Goal: Task Accomplishment & Management: Manage account settings

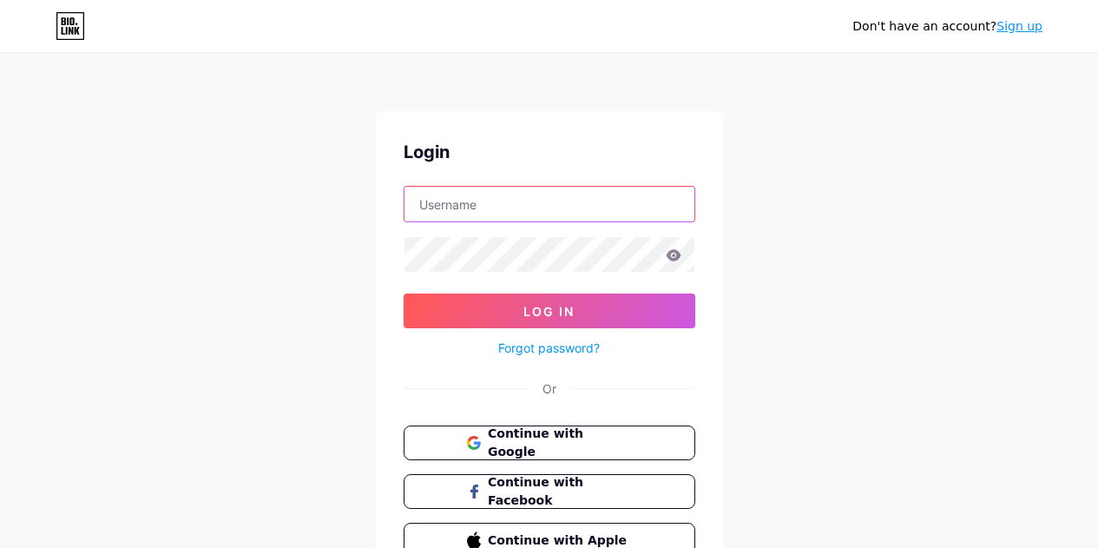
click at [499, 210] on input "text" at bounding box center [549, 204] width 290 height 35
type input "[EMAIL_ADDRESS][DOMAIN_NAME]"
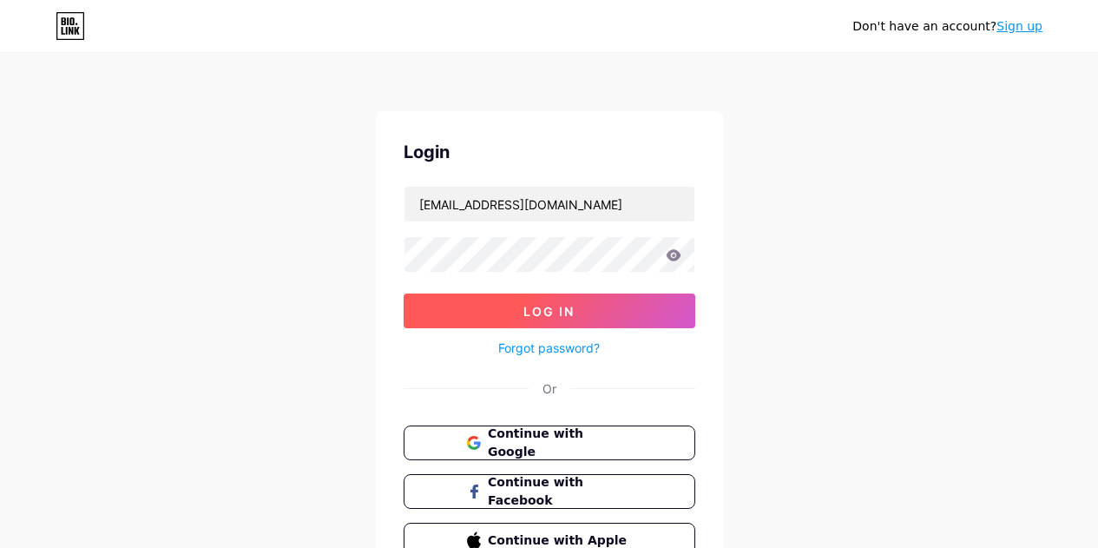
click at [530, 303] on button "Log In" at bounding box center [550, 310] width 292 height 35
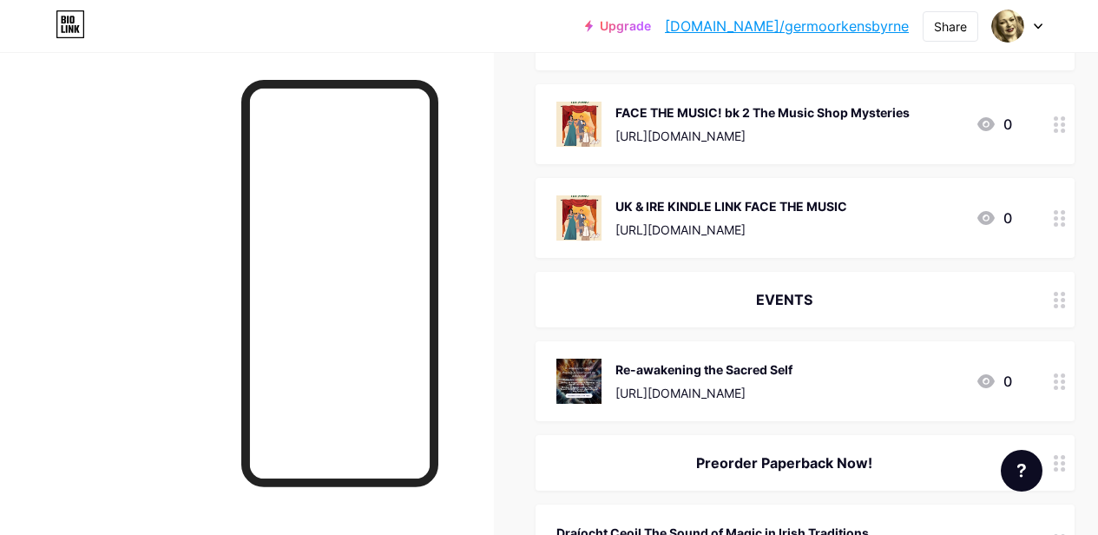
scroll to position [355, 0]
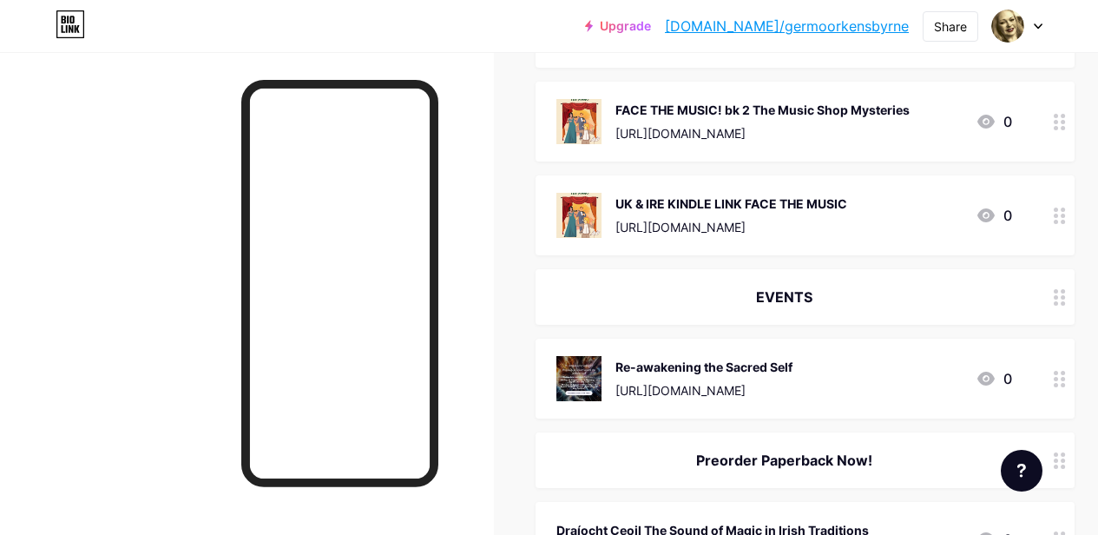
drag, startPoint x: 827, startPoint y: 300, endPoint x: 982, endPoint y: 306, distance: 154.6
click at [982, 306] on div "EVENTS" at bounding box center [805, 297] width 539 height 56
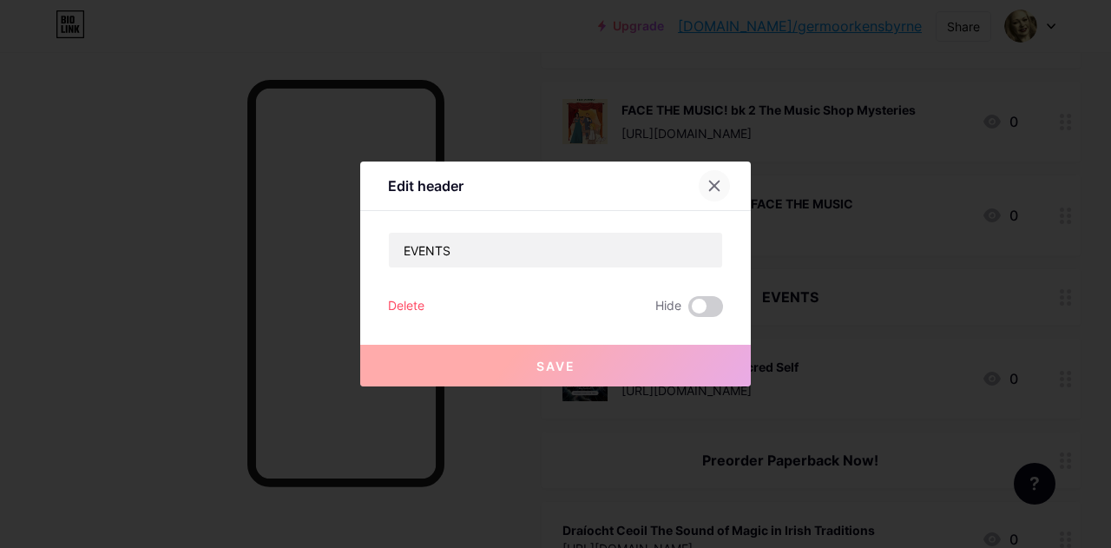
click at [713, 181] on icon at bounding box center [714, 186] width 14 height 14
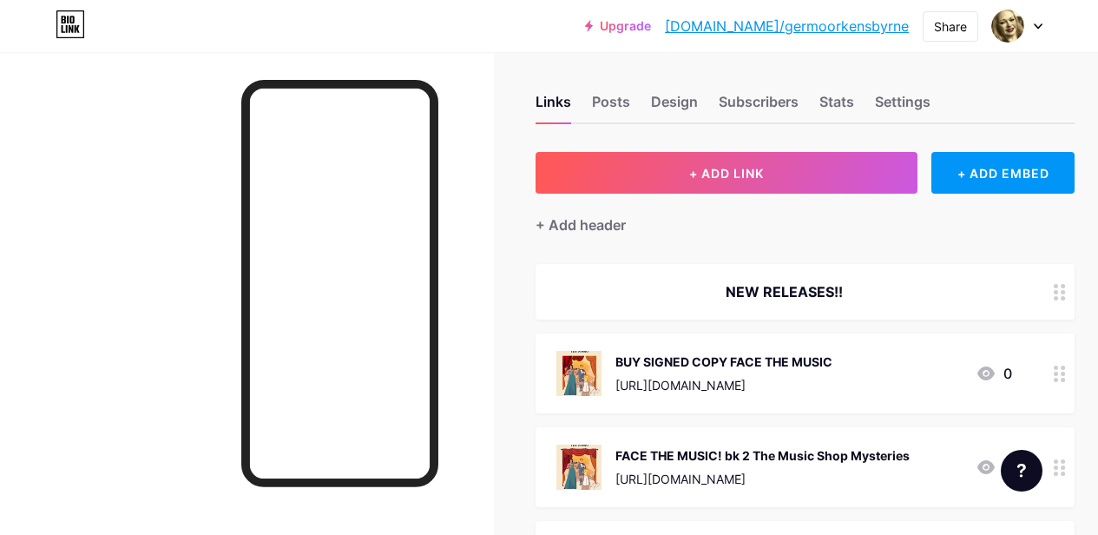
scroll to position [0, 0]
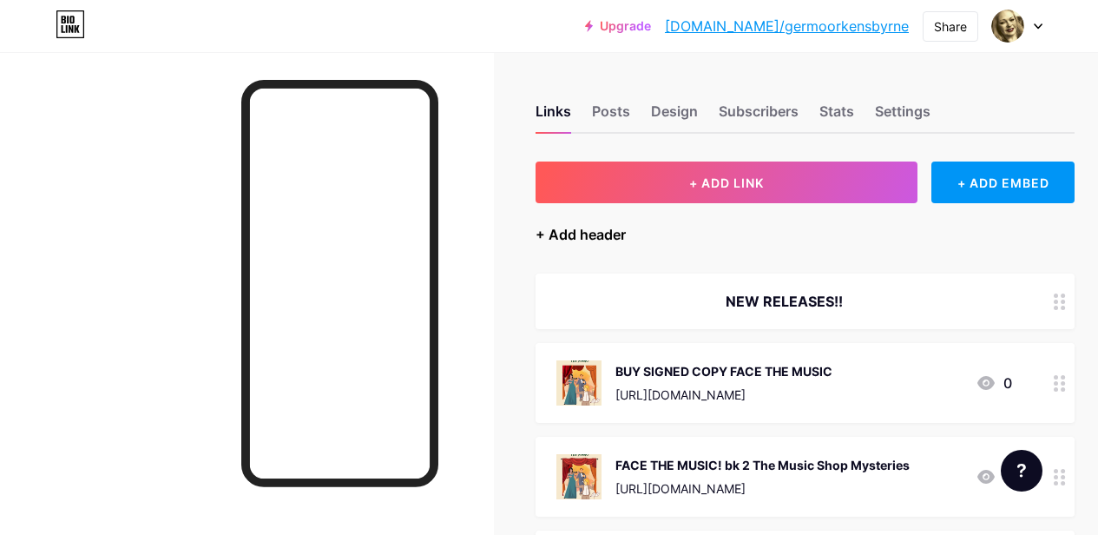
click at [601, 233] on div "+ Add header" at bounding box center [581, 234] width 90 height 21
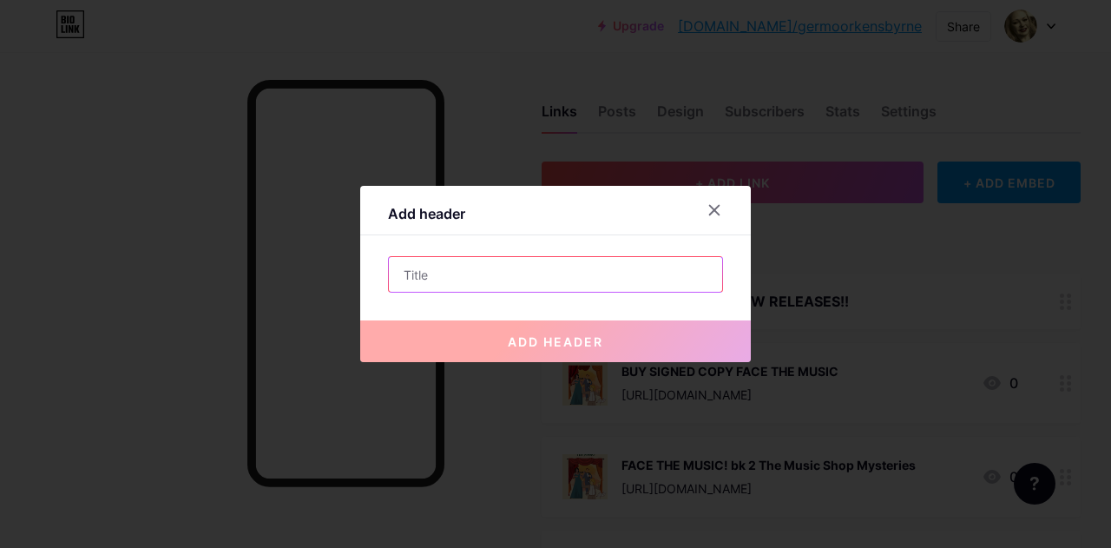
click at [529, 275] on input "text" at bounding box center [555, 274] width 333 height 35
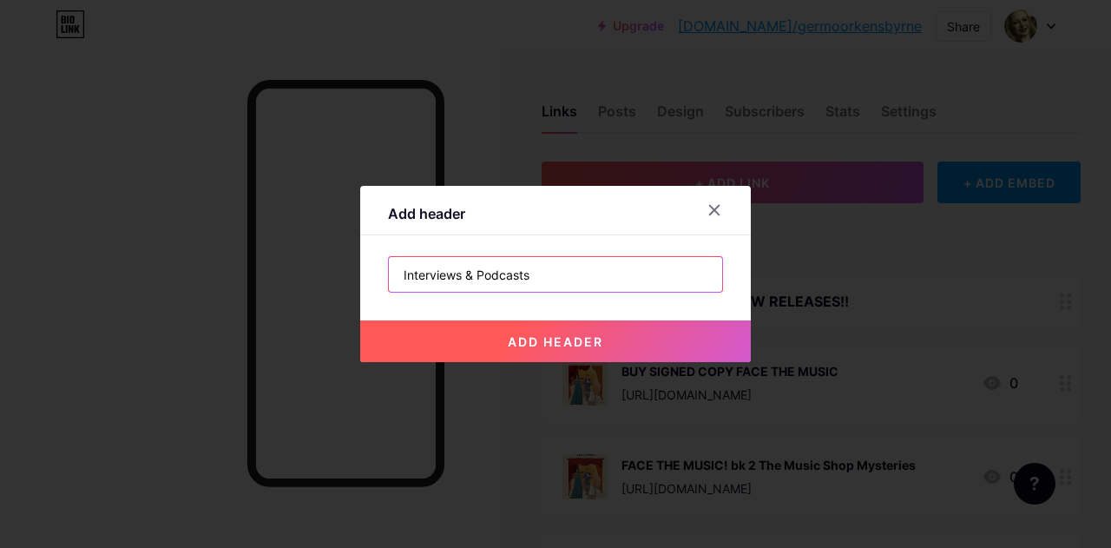
type input "Interviews & Podcasts"
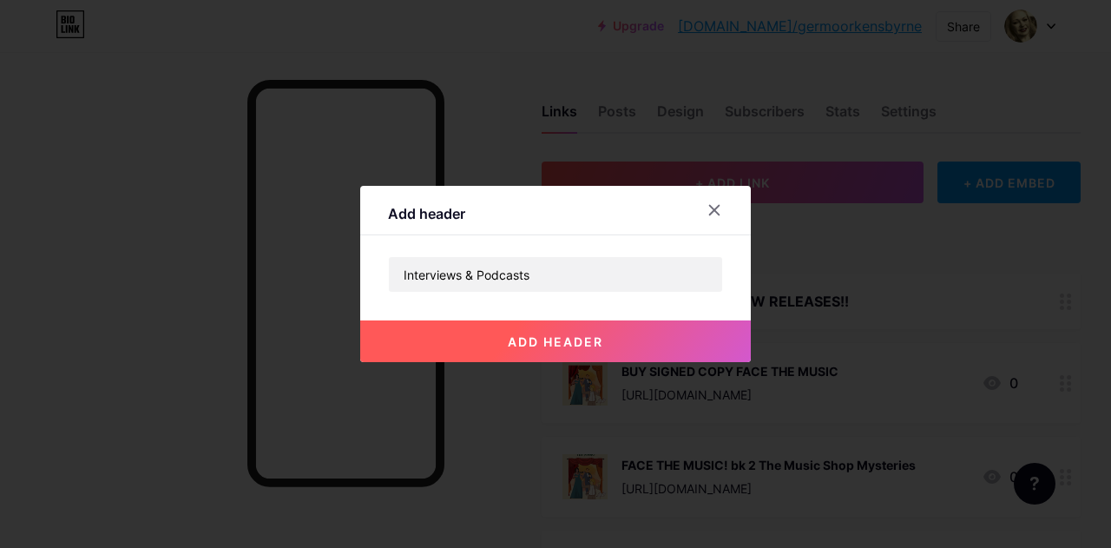
click at [569, 337] on span "add header" at bounding box center [555, 341] width 95 height 15
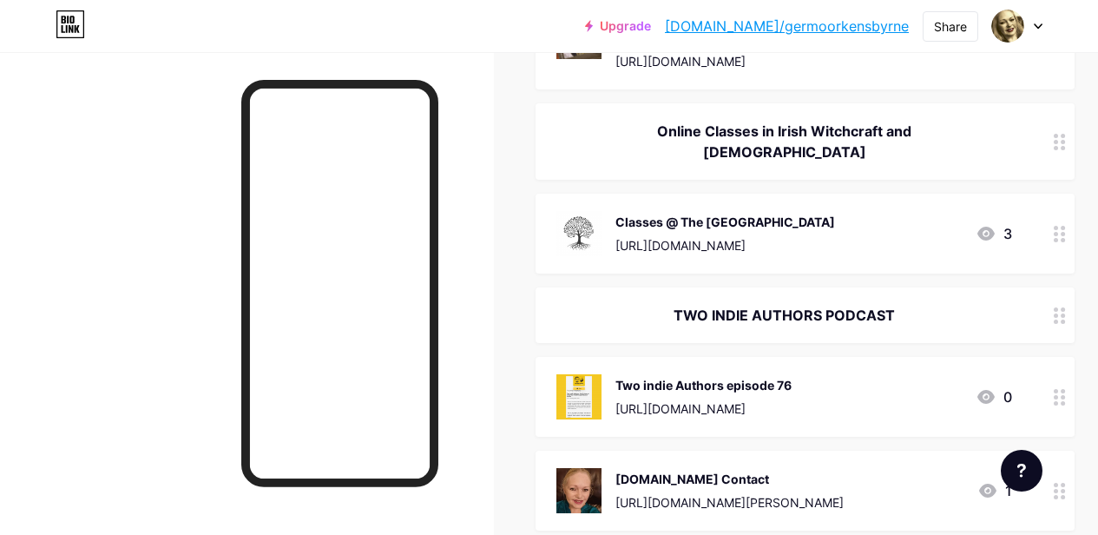
scroll to position [1224, 0]
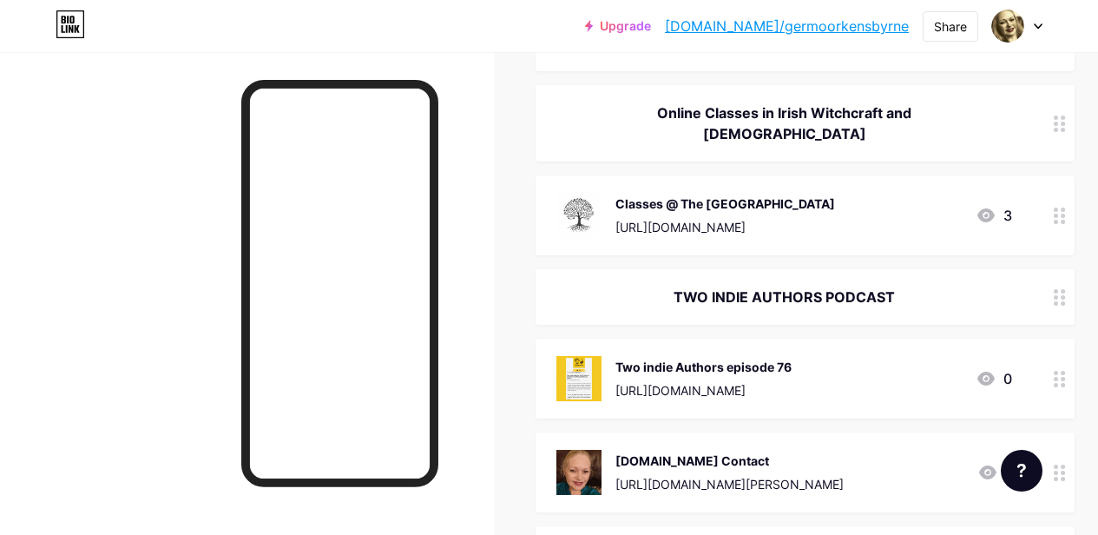
click at [1066, 289] on icon at bounding box center [1060, 297] width 12 height 16
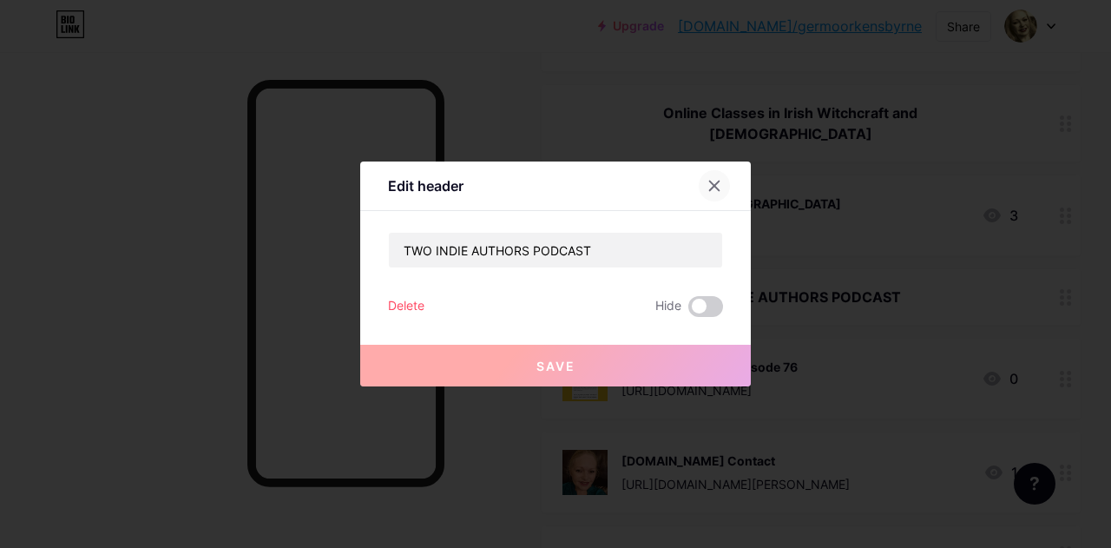
click at [713, 178] on div at bounding box center [714, 185] width 31 height 31
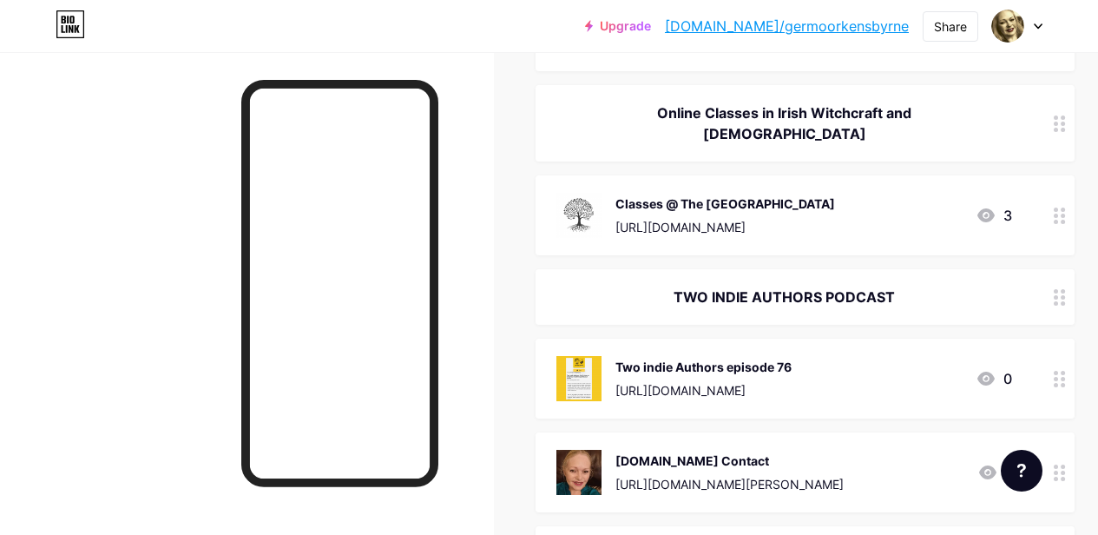
click at [1058, 289] on circle at bounding box center [1056, 291] width 4 height 4
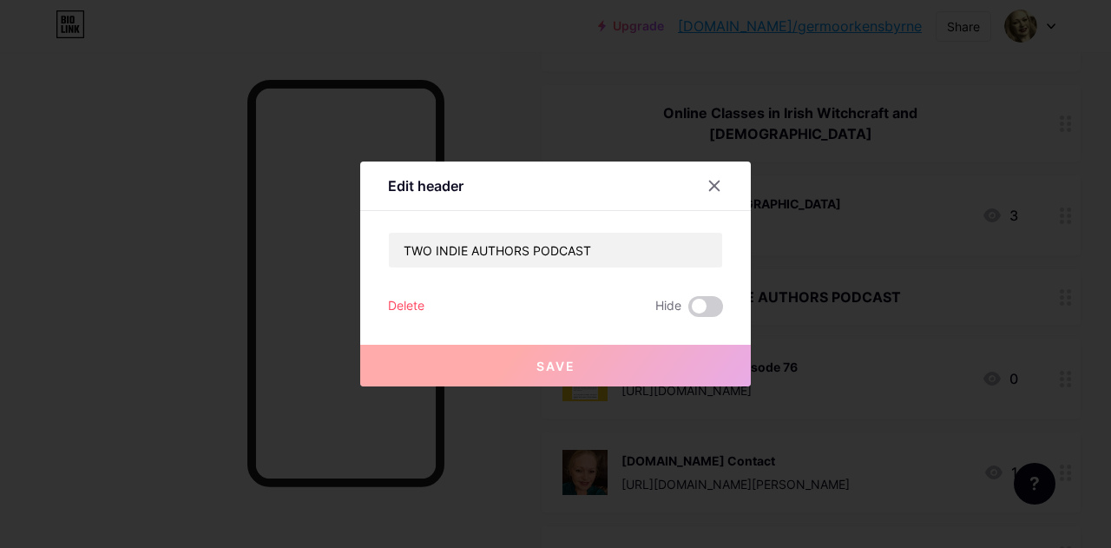
click at [402, 306] on div "Delete" at bounding box center [406, 306] width 36 height 21
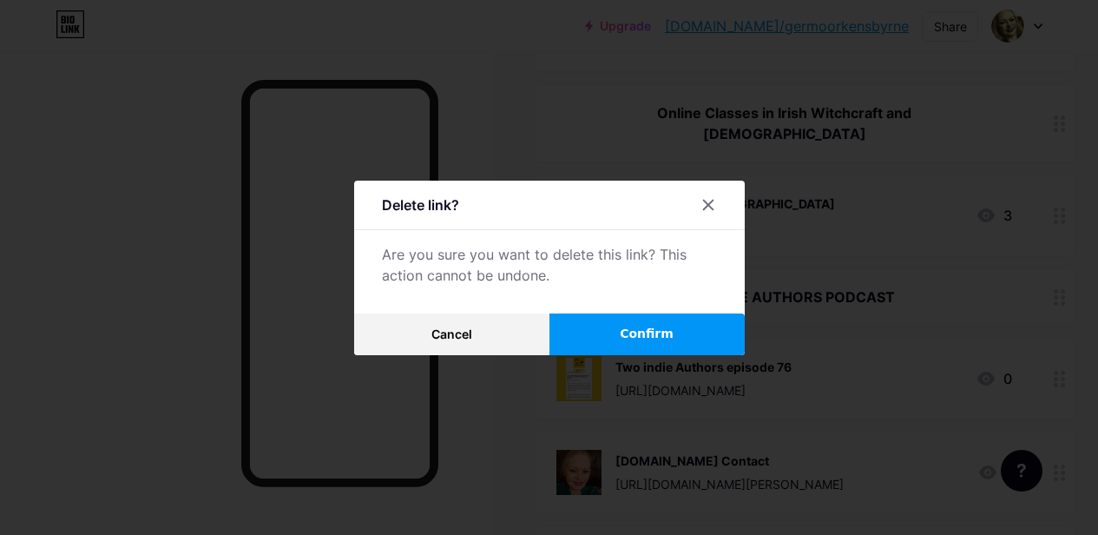
click at [664, 341] on span "Confirm" at bounding box center [647, 334] width 54 height 18
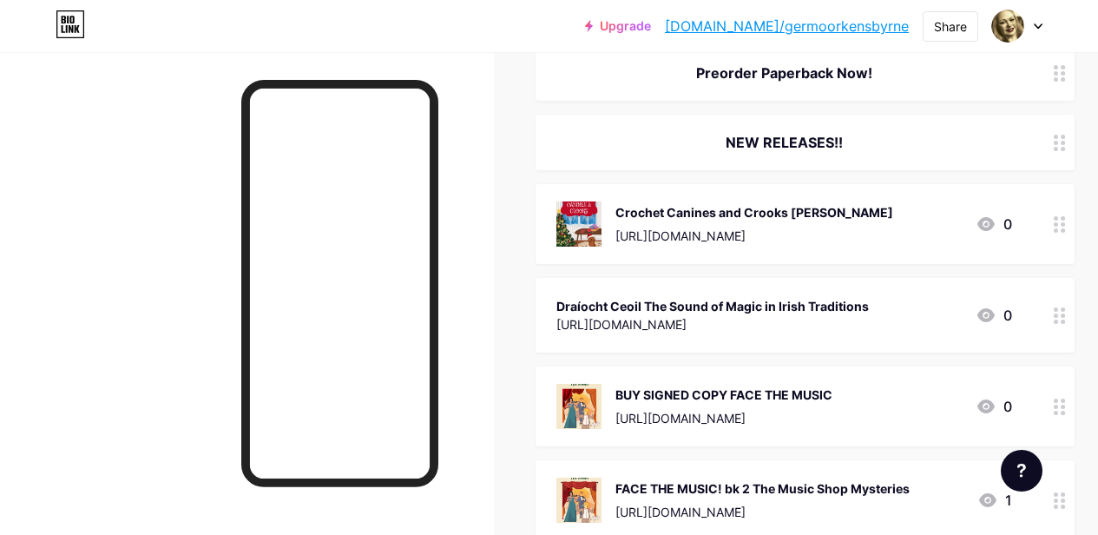
scroll to position [477, 0]
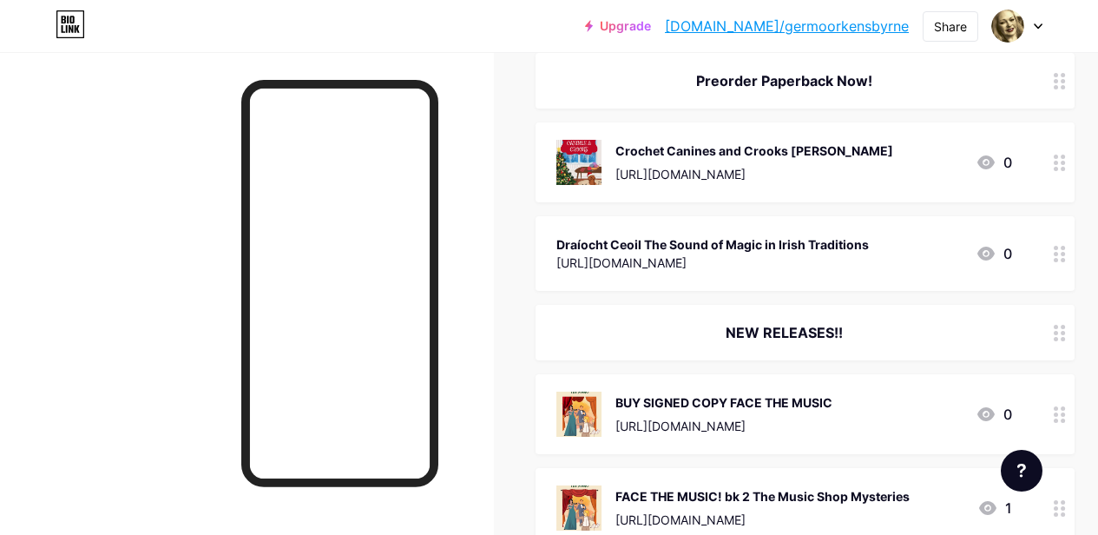
click at [838, 237] on div "Draíocht Ceoil The Sound of Magic in Irish Traditions" at bounding box center [712, 244] width 312 height 18
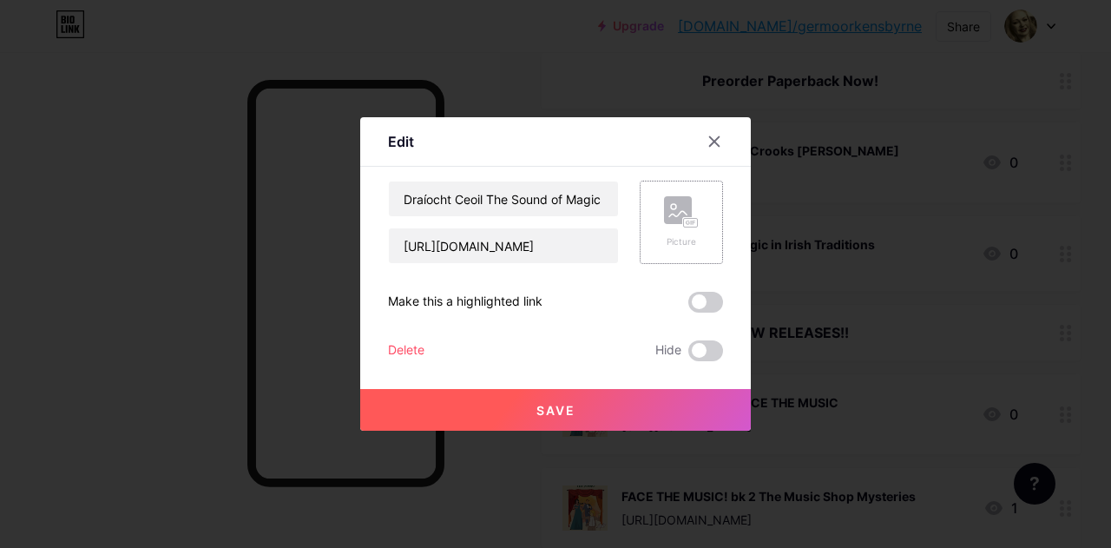
click at [668, 213] on rect at bounding box center [678, 210] width 28 height 28
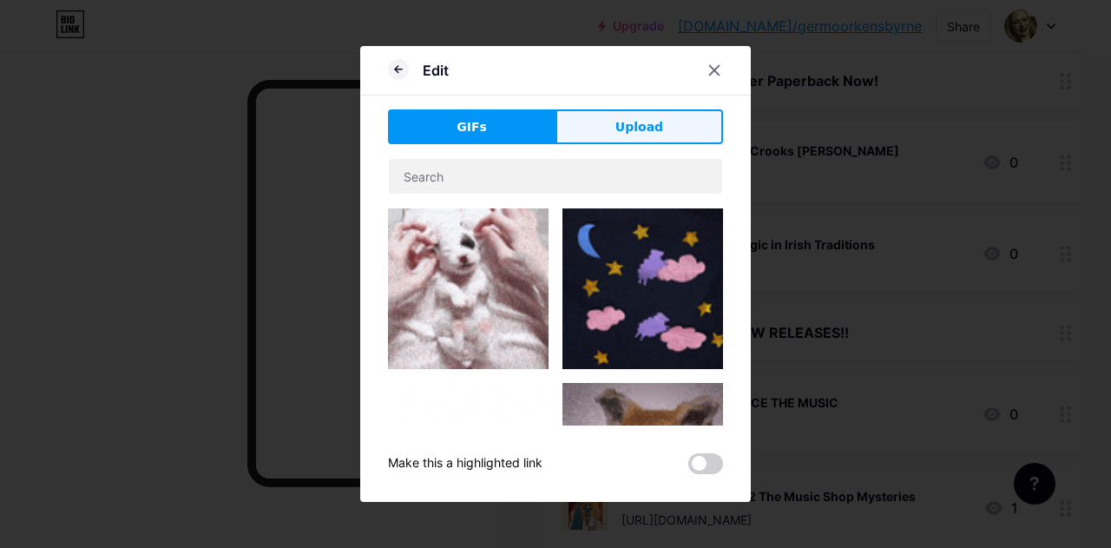
click at [630, 118] on span "Upload" at bounding box center [639, 127] width 48 height 18
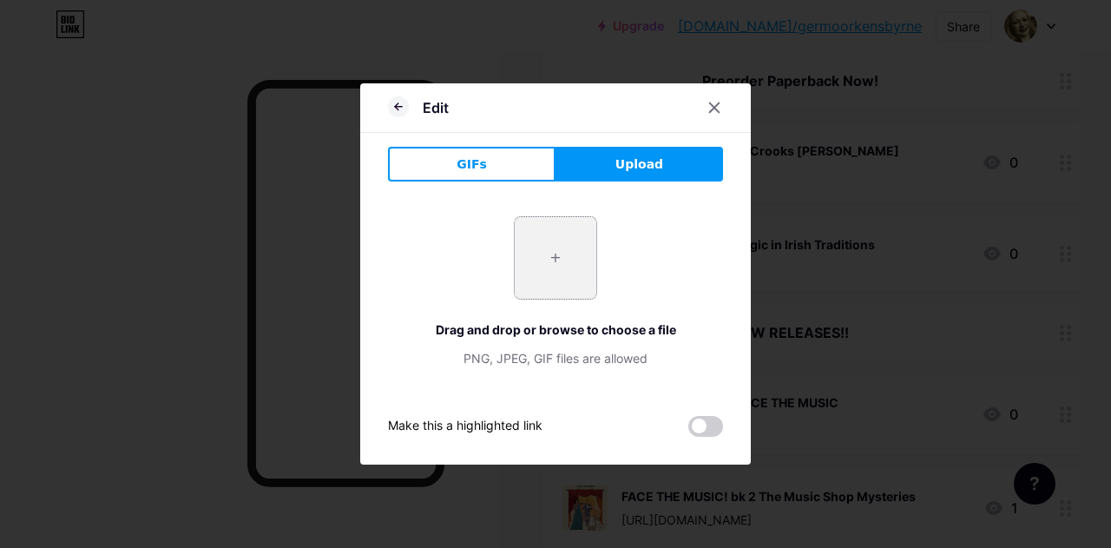
click at [559, 266] on input "file" at bounding box center [556, 258] width 82 height 82
type input "C:\fakepath\draiocht-ceoil-the-sound-of-magic-in-irish-traditions.epub"
click at [719, 106] on icon at bounding box center [714, 108] width 14 height 14
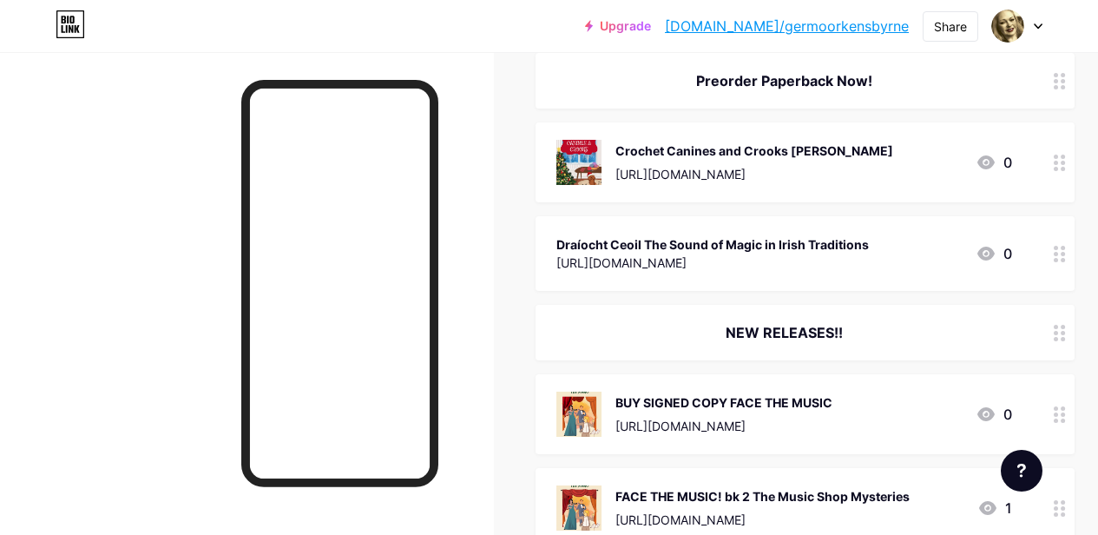
click at [74, 327] on div at bounding box center [247, 319] width 494 height 535
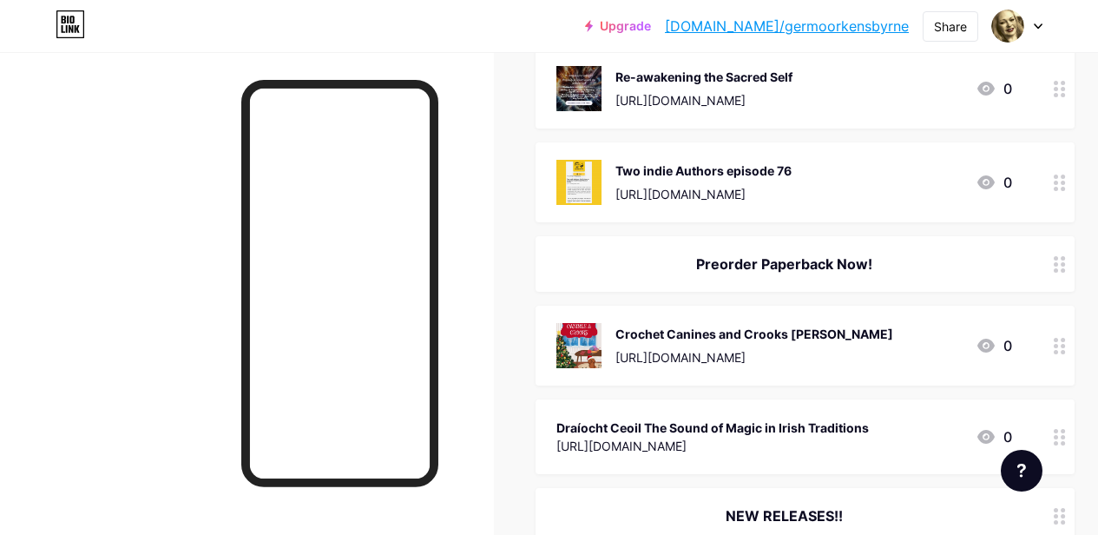
scroll to position [327, 0]
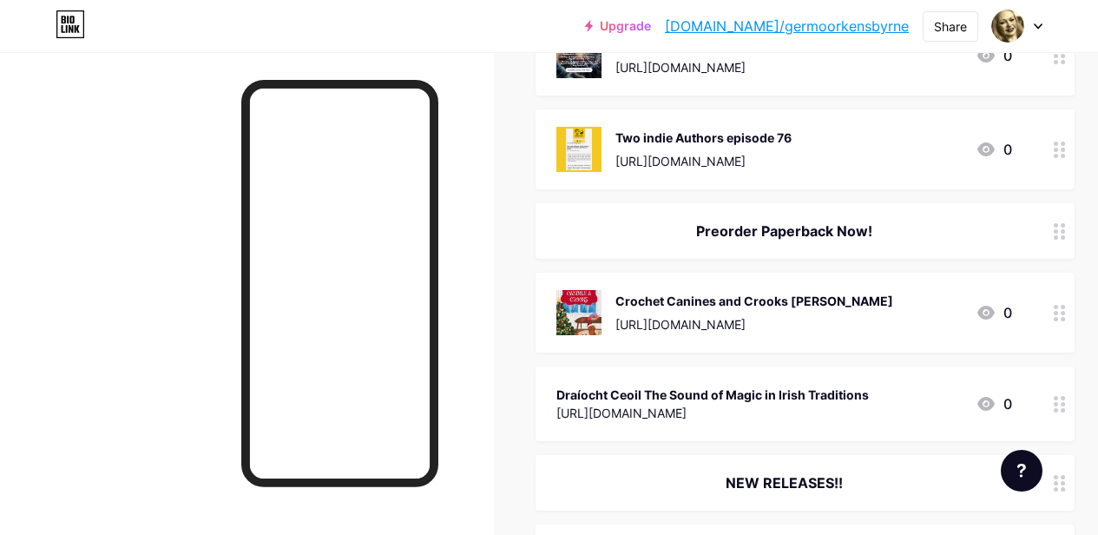
click at [828, 398] on div "Draíocht Ceoil The Sound of Magic in Irish Traditions" at bounding box center [712, 394] width 312 height 18
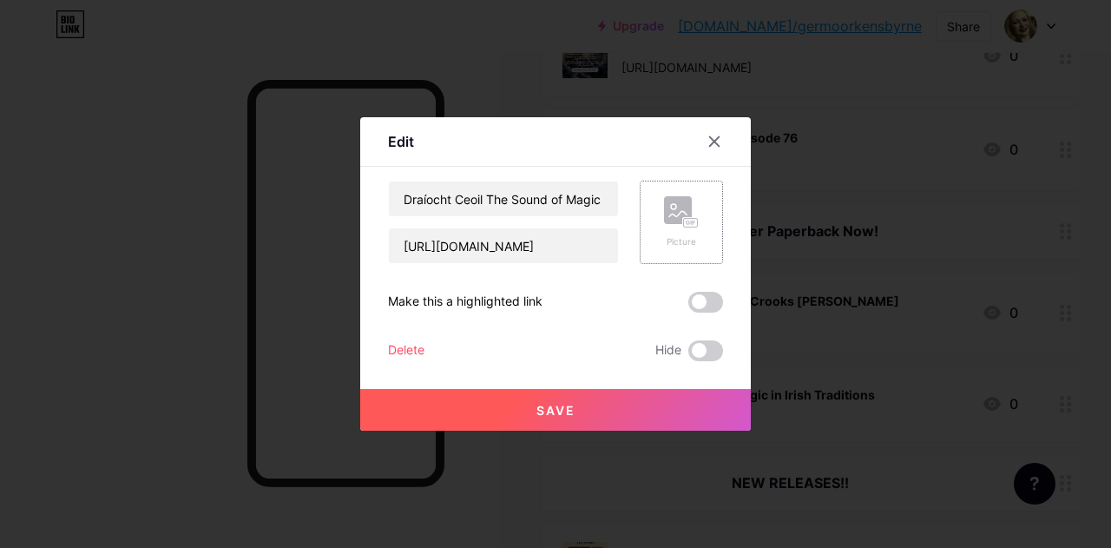
click at [700, 243] on div "Picture" at bounding box center [681, 222] width 83 height 83
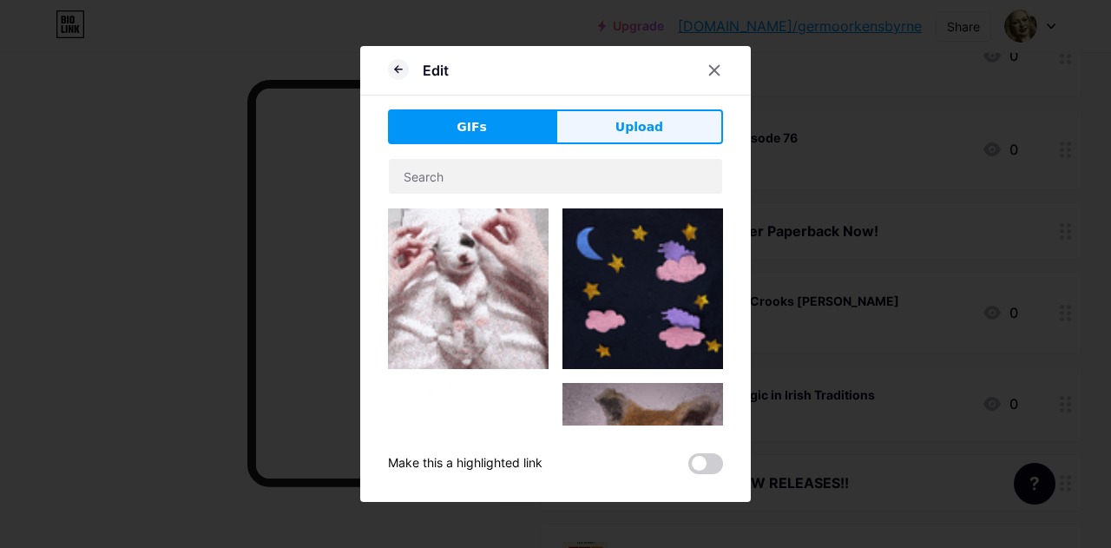
click at [612, 116] on button "Upload" at bounding box center [639, 126] width 168 height 35
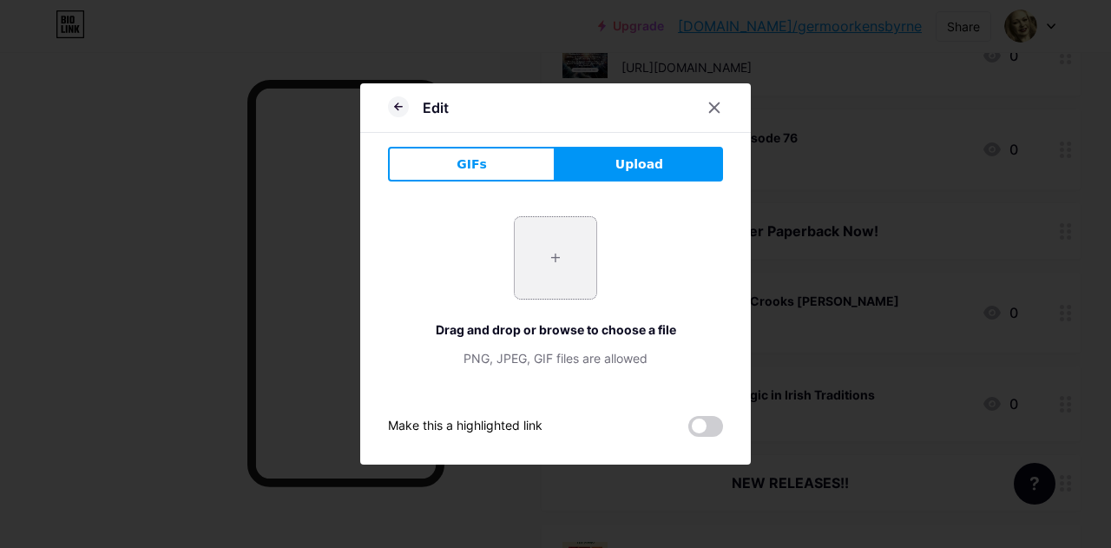
click at [566, 263] on input "file" at bounding box center [556, 258] width 82 height 82
type input "C:\fakepath\DCproposed.jpg"
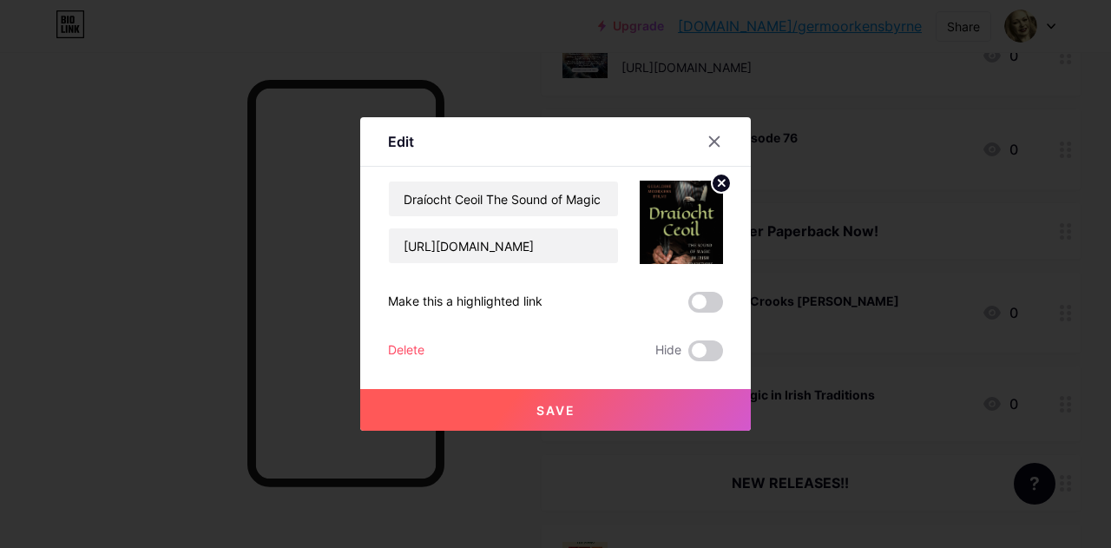
click at [555, 401] on button "Save" at bounding box center [555, 410] width 391 height 42
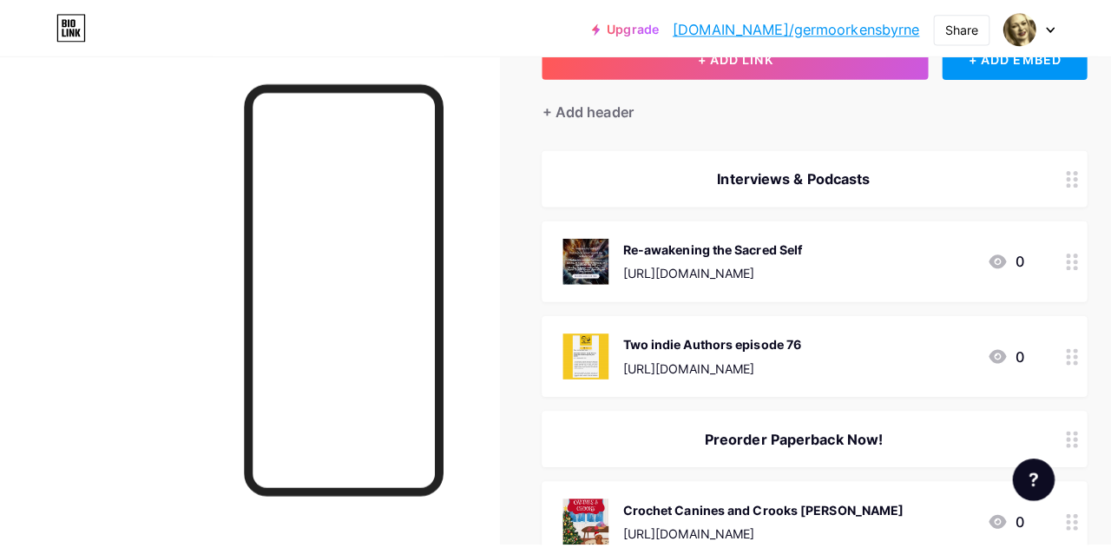
scroll to position [79, 0]
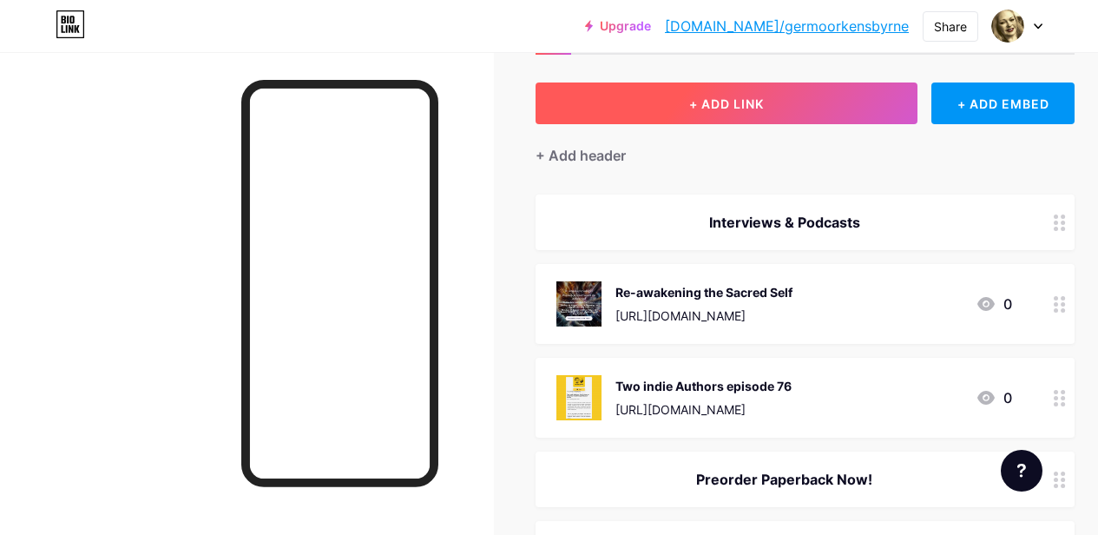
click at [797, 113] on button "+ ADD LINK" at bounding box center [727, 103] width 382 height 42
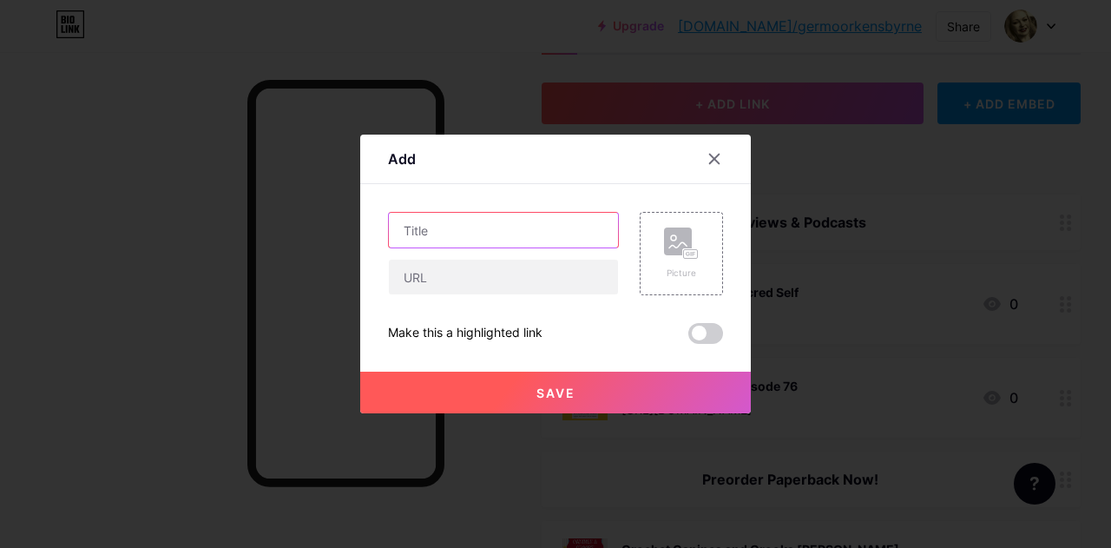
click at [488, 229] on input "text" at bounding box center [503, 230] width 229 height 35
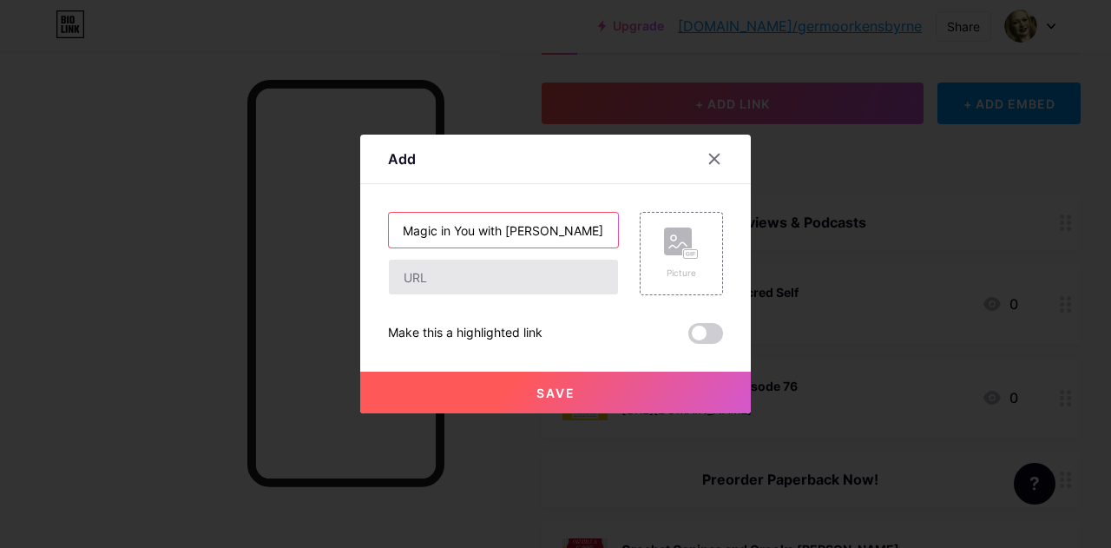
type input "The Magic in You with [PERSON_NAME]"
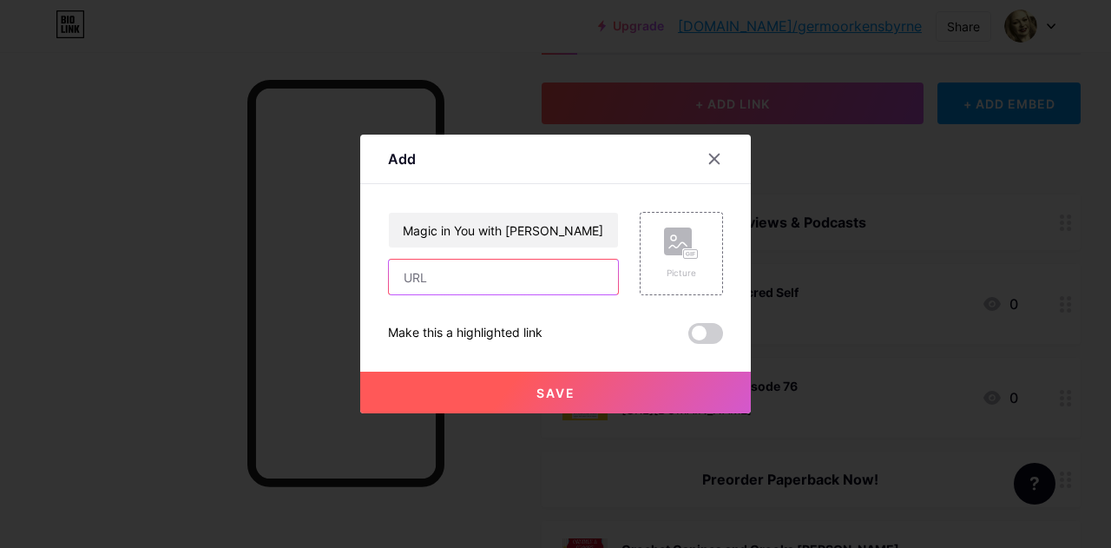
scroll to position [0, 0]
click at [485, 275] on input "text" at bounding box center [503, 277] width 229 height 35
paste input "[URL][DOMAIN_NAME]"
type input "[URL][DOMAIN_NAME]"
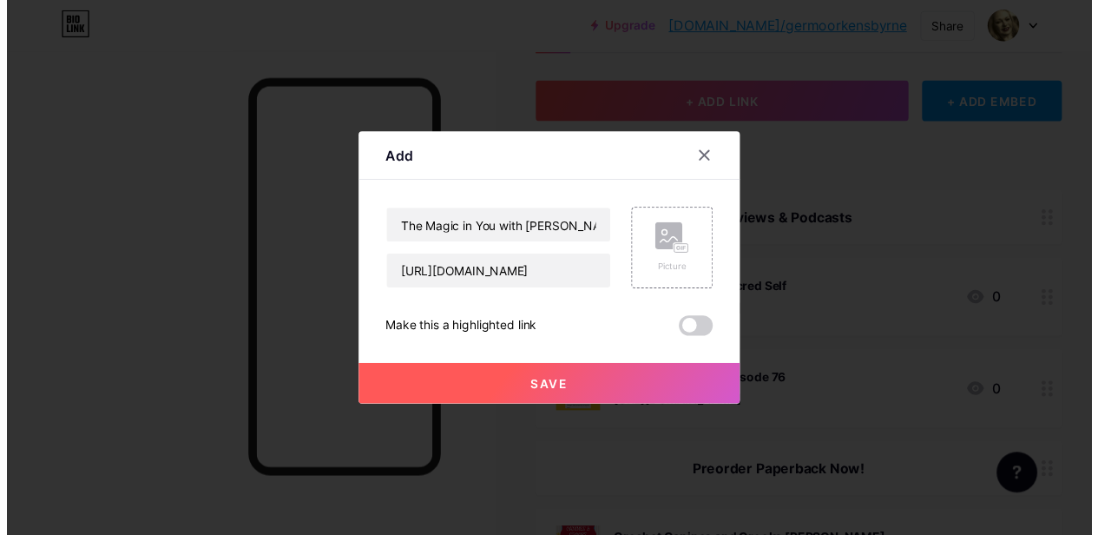
scroll to position [0, 0]
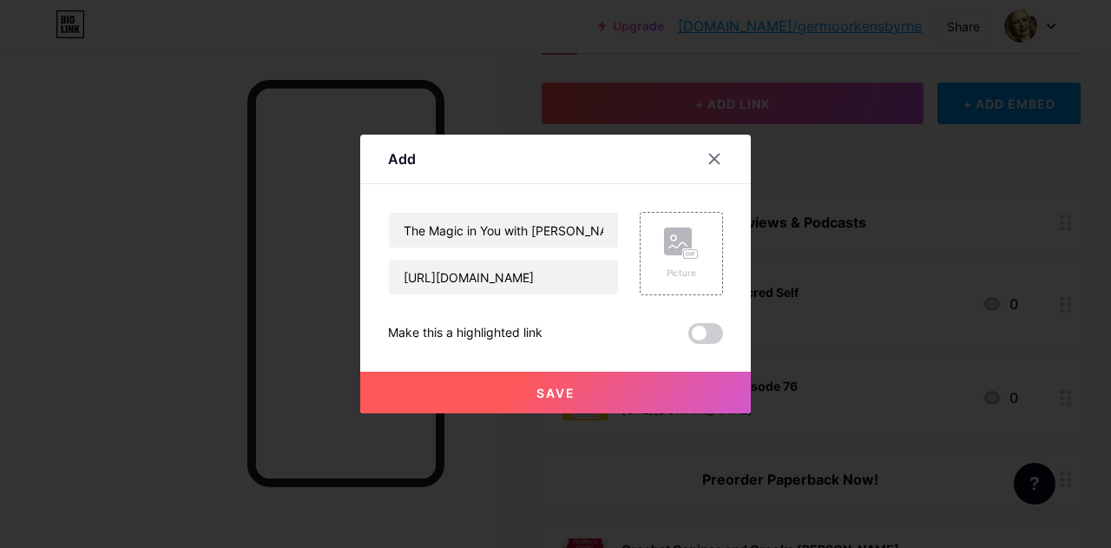
click at [713, 333] on span at bounding box center [705, 333] width 35 height 21
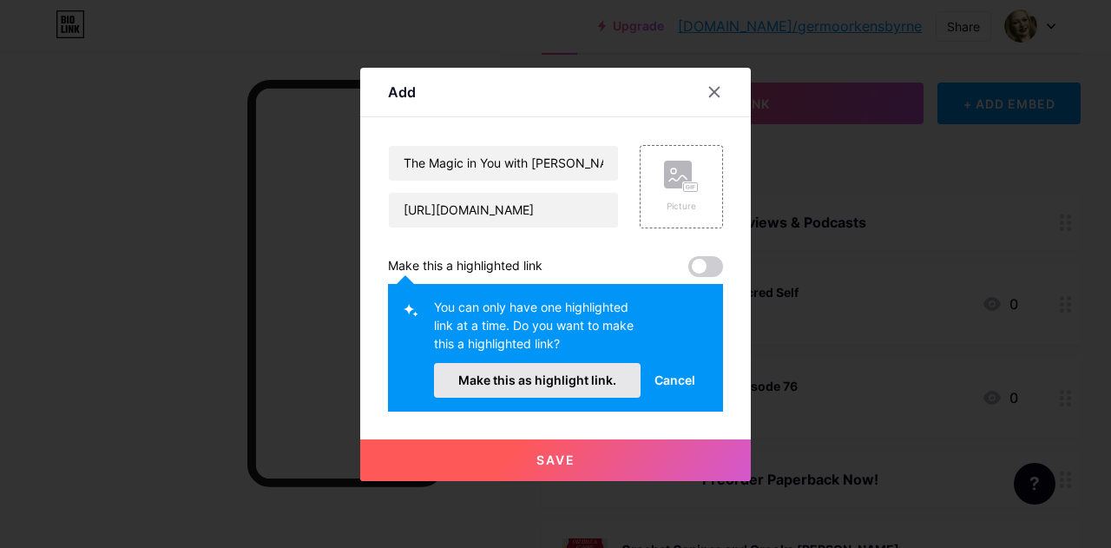
click at [556, 391] on button "Make this as highlight link." at bounding box center [537, 380] width 207 height 35
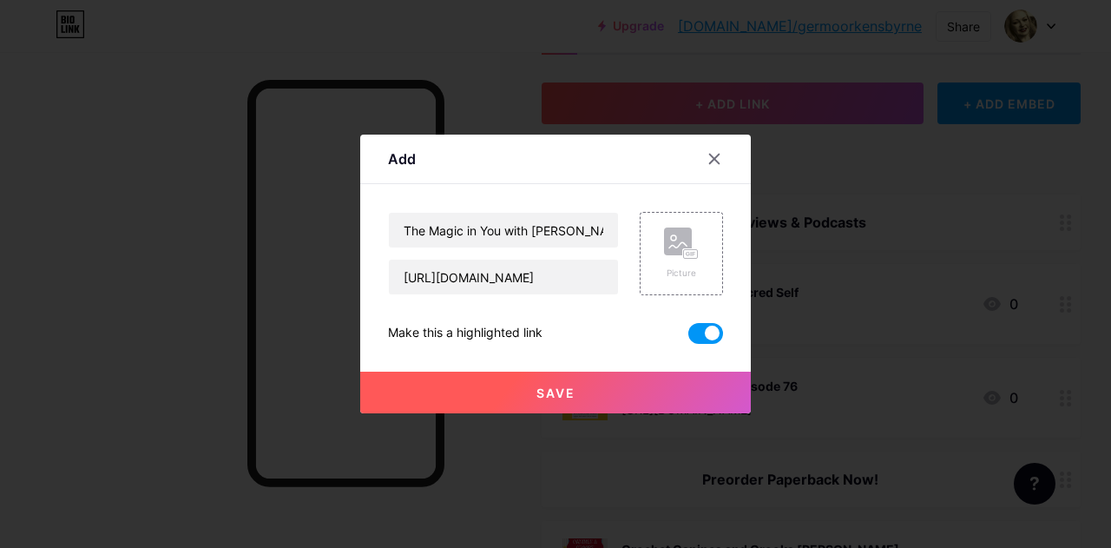
click at [572, 398] on span "Save" at bounding box center [555, 392] width 39 height 15
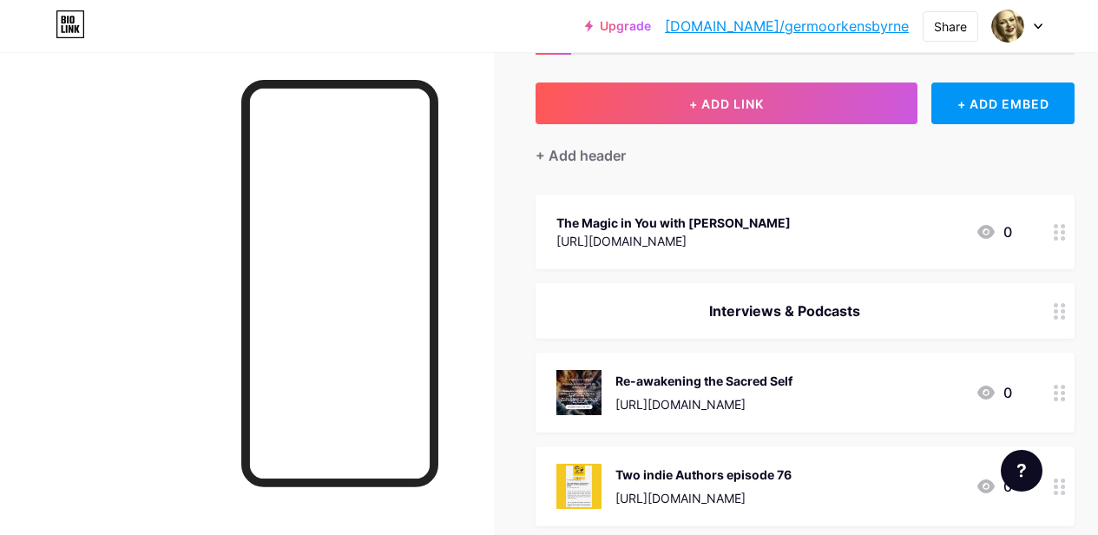
click at [791, 237] on div "[URL][DOMAIN_NAME]" at bounding box center [673, 241] width 234 height 18
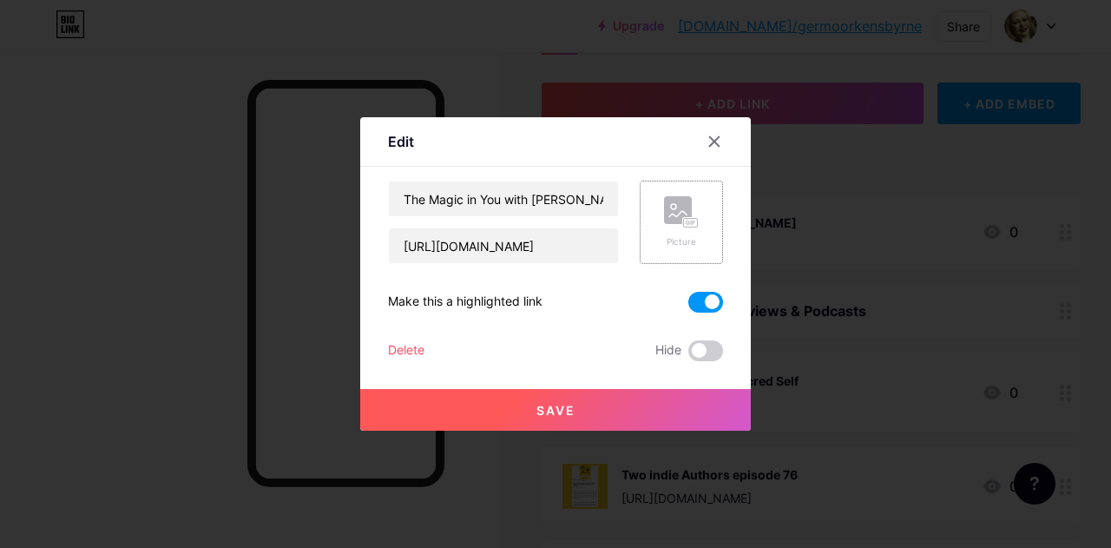
click at [669, 213] on rect at bounding box center [678, 210] width 28 height 28
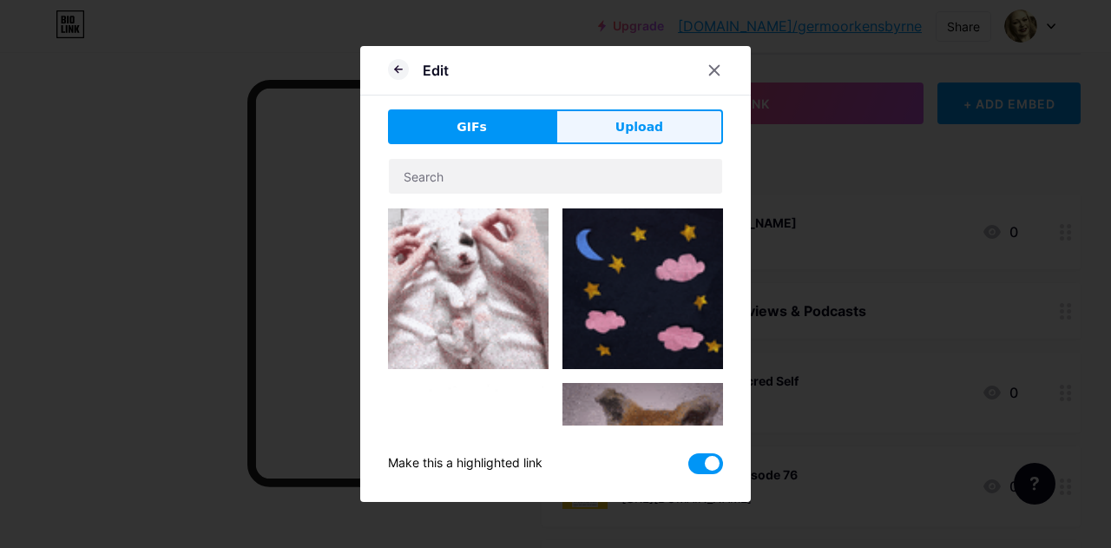
click at [629, 125] on span "Upload" at bounding box center [639, 127] width 48 height 18
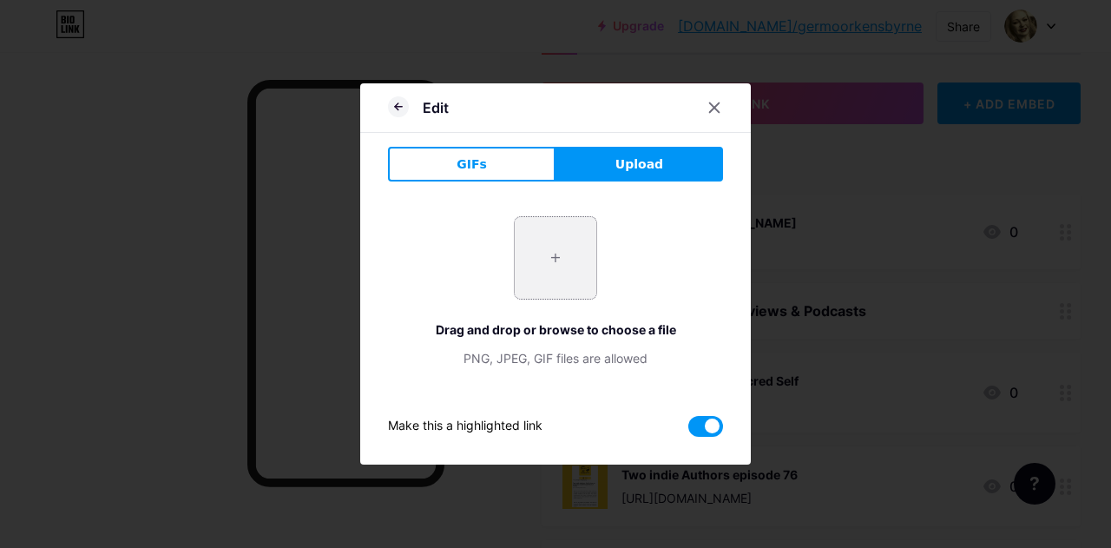
click at [554, 263] on input "file" at bounding box center [556, 258] width 82 height 82
type input "C:\fakepath\4.png"
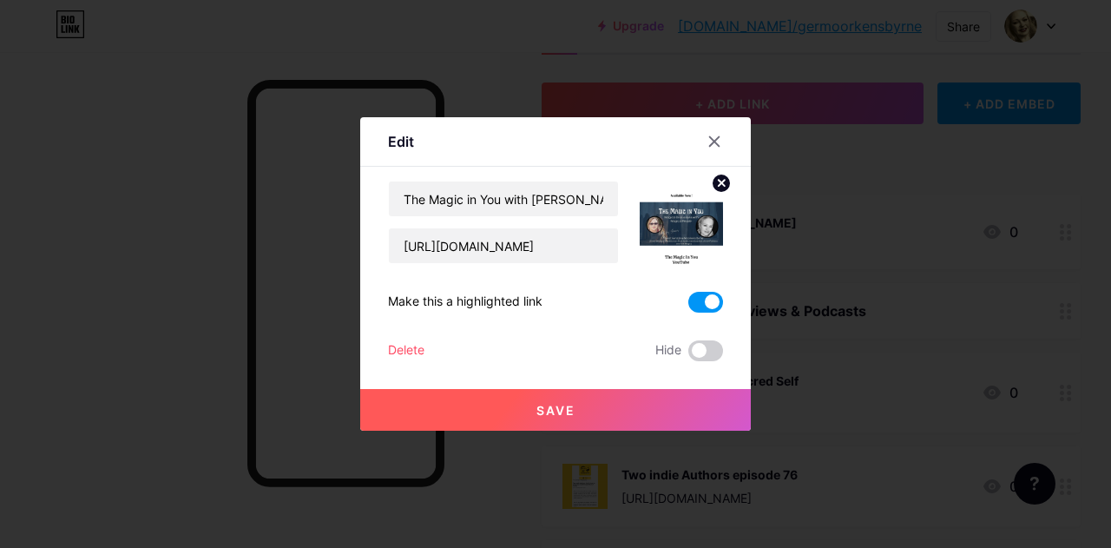
click at [548, 404] on span "Save" at bounding box center [555, 410] width 39 height 15
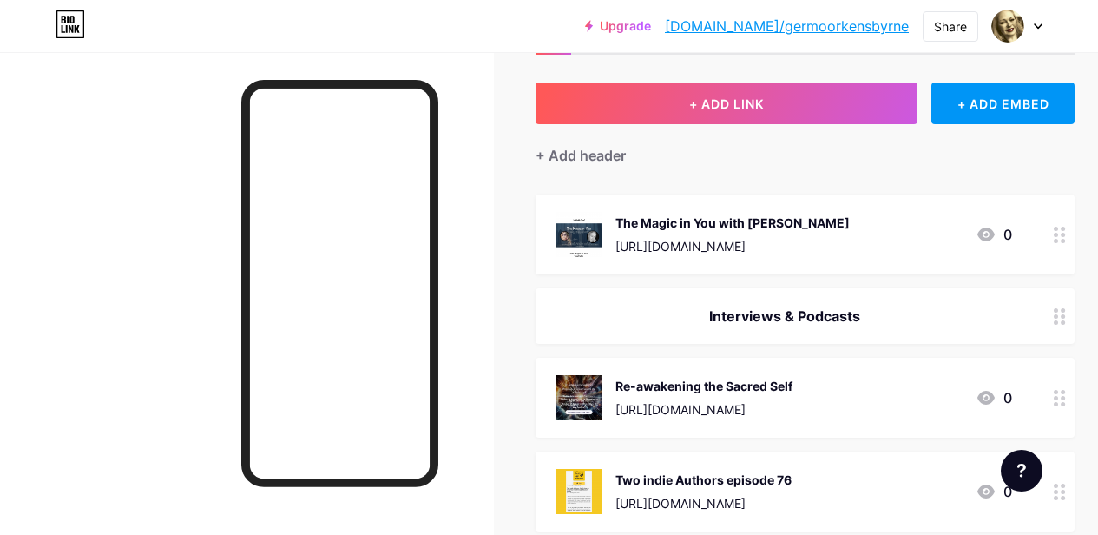
drag, startPoint x: 939, startPoint y: 220, endPoint x: 943, endPoint y: 296, distance: 75.6
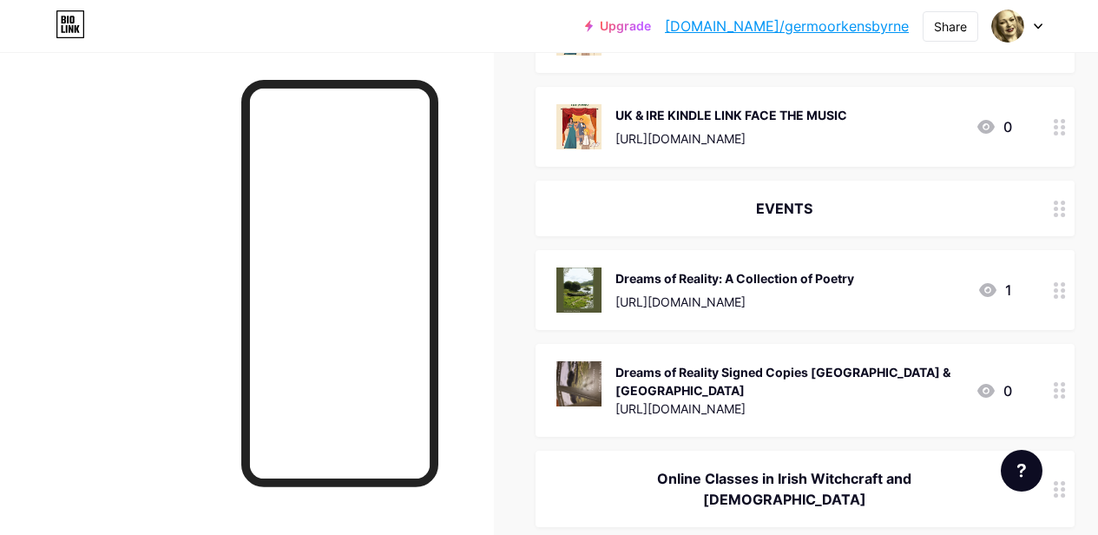
scroll to position [1085, 0]
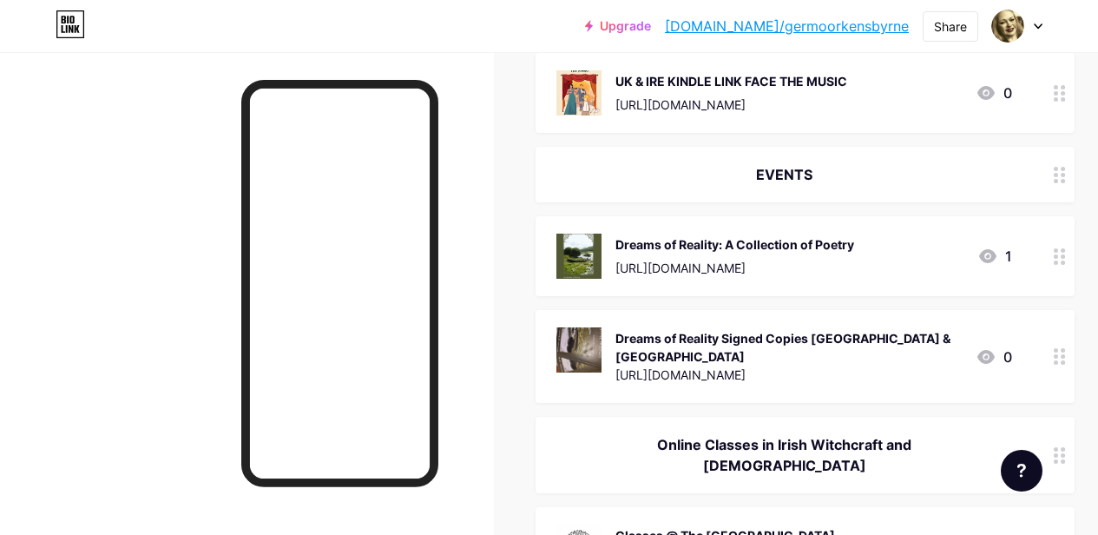
click at [798, 166] on div "EVENTS" at bounding box center [784, 174] width 456 height 21
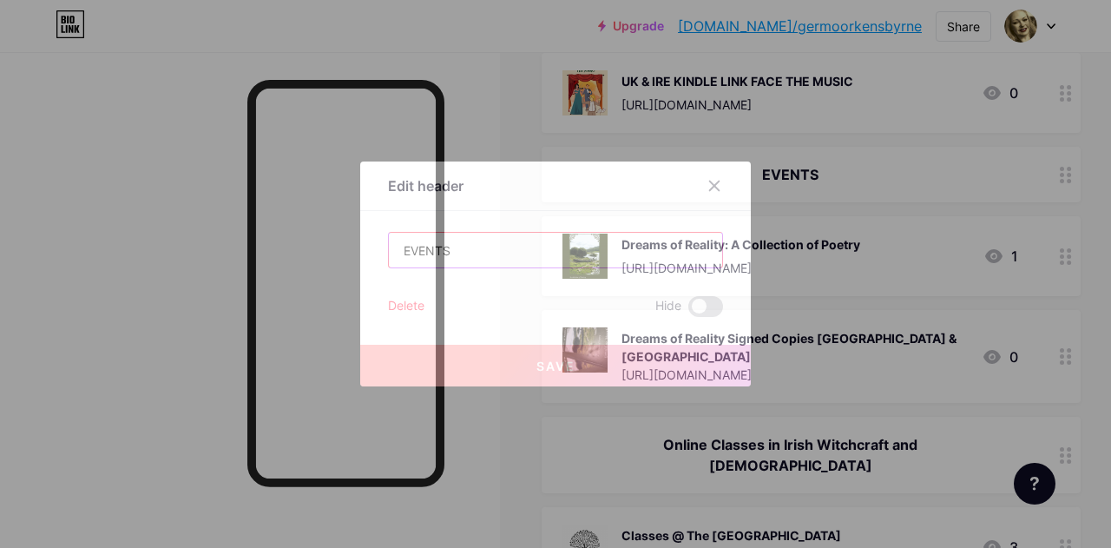
drag, startPoint x: 534, startPoint y: 247, endPoint x: 224, endPoint y: 255, distance: 309.9
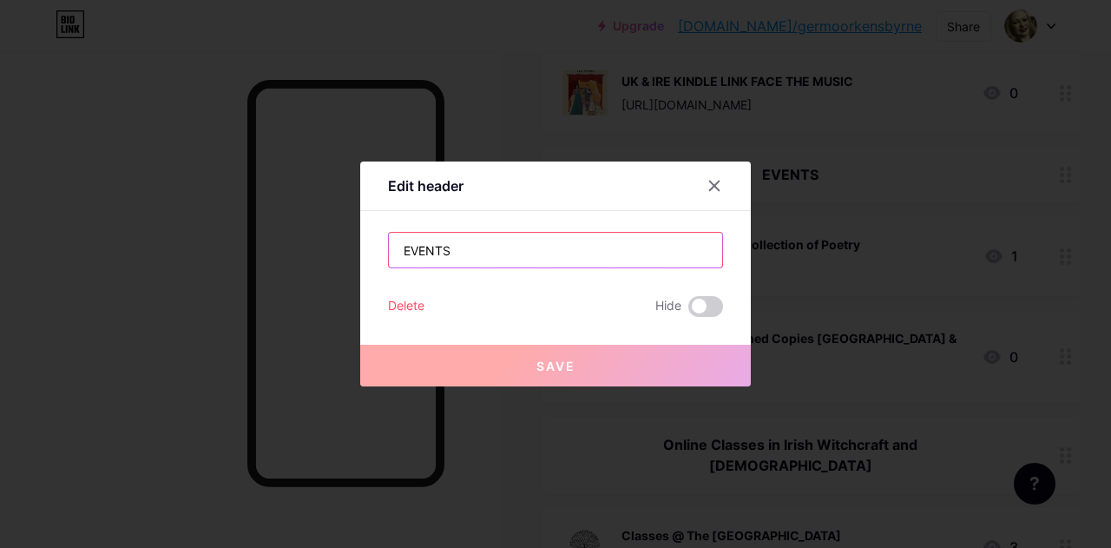
click at [224, 255] on div "Edit header EVENTS Delete Hide Save" at bounding box center [555, 274] width 1111 height 548
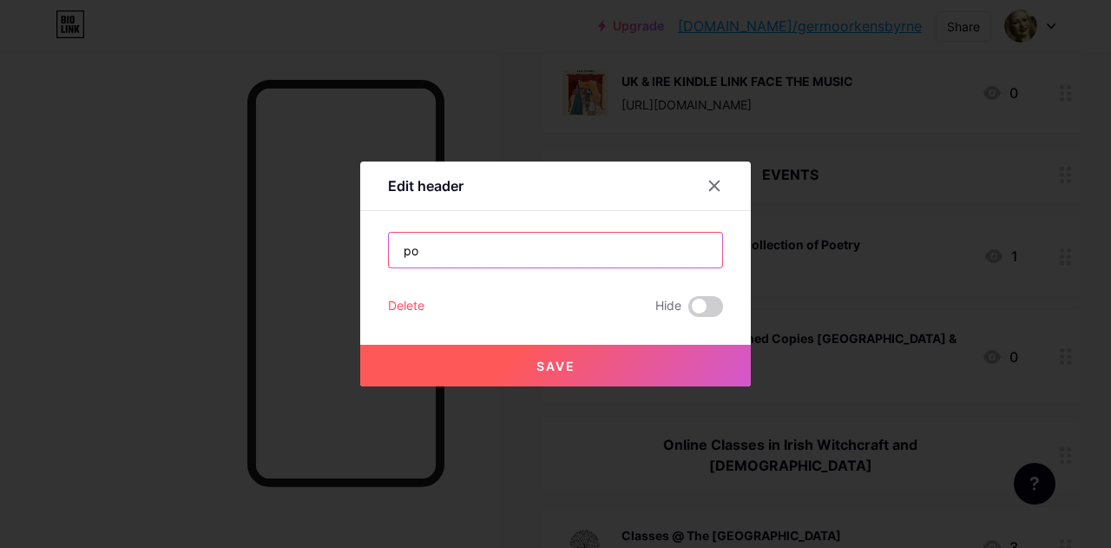
type input "p"
type input "POETRY"
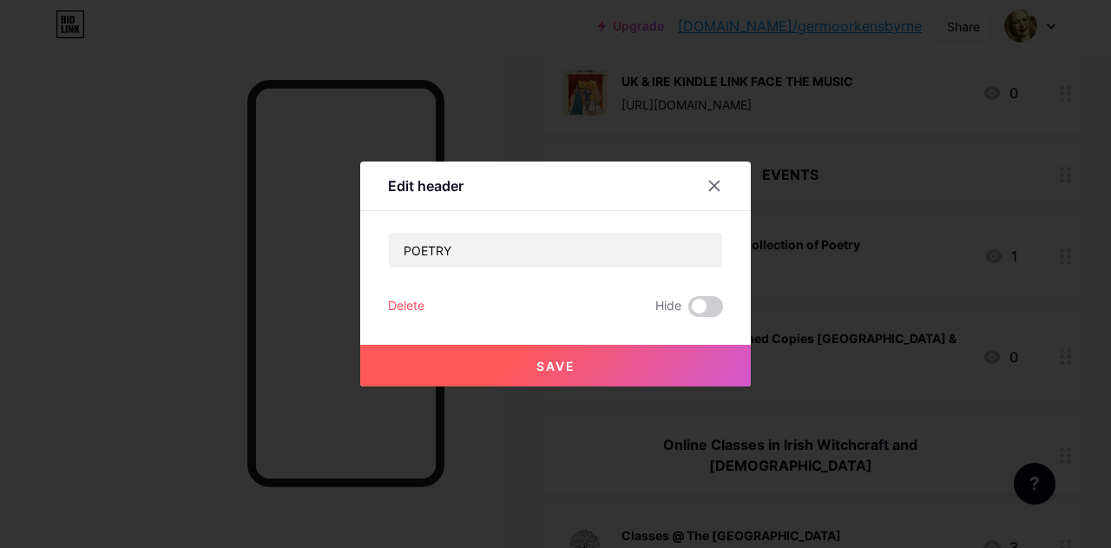
click at [571, 356] on button "Save" at bounding box center [555, 366] width 391 height 42
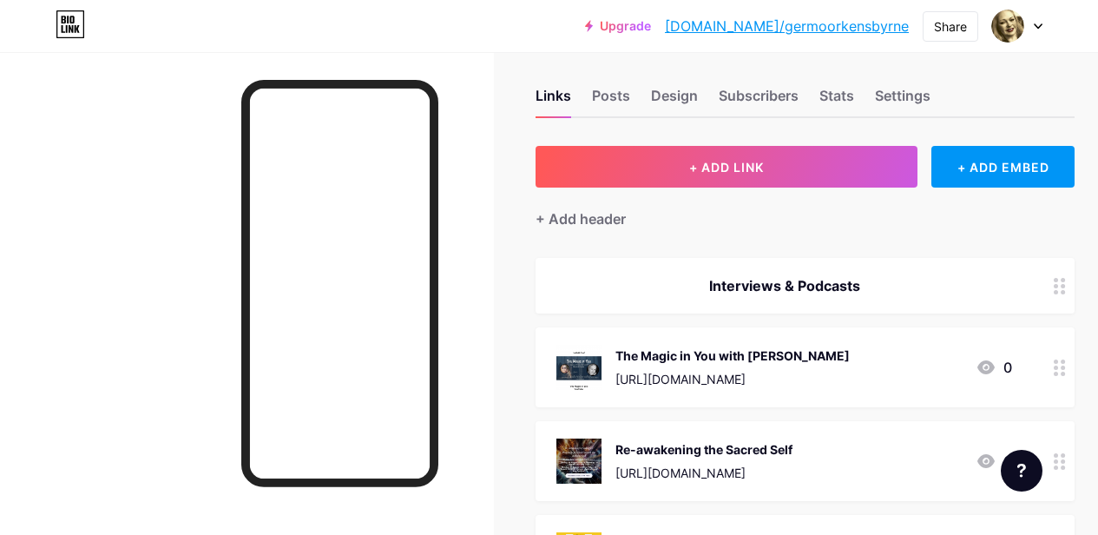
scroll to position [0, 0]
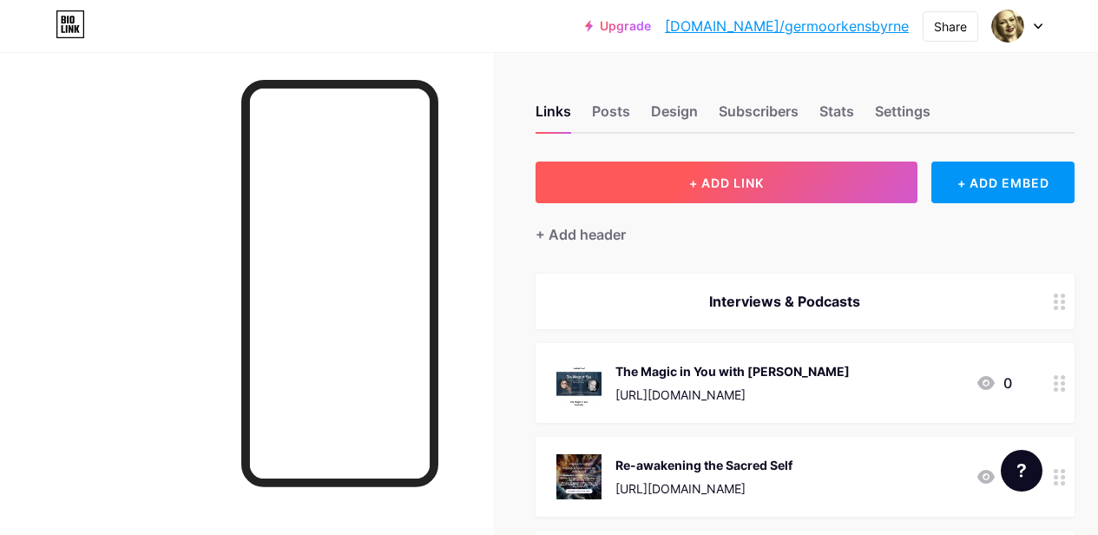
click at [741, 173] on button "+ ADD LINK" at bounding box center [727, 182] width 382 height 42
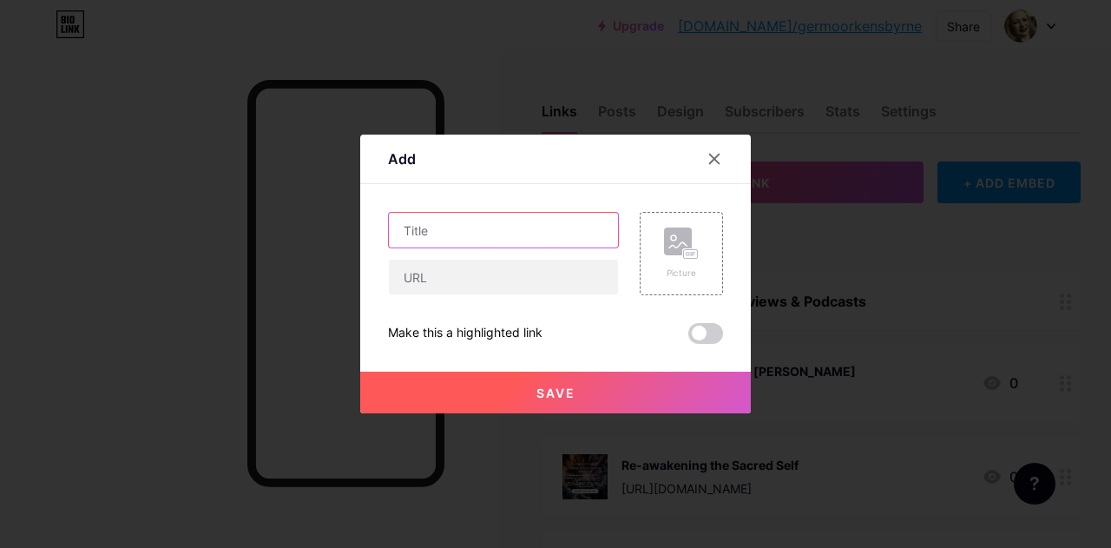
click at [536, 230] on input "text" at bounding box center [503, 230] width 229 height 35
type input "FACE THE MUSIC!"
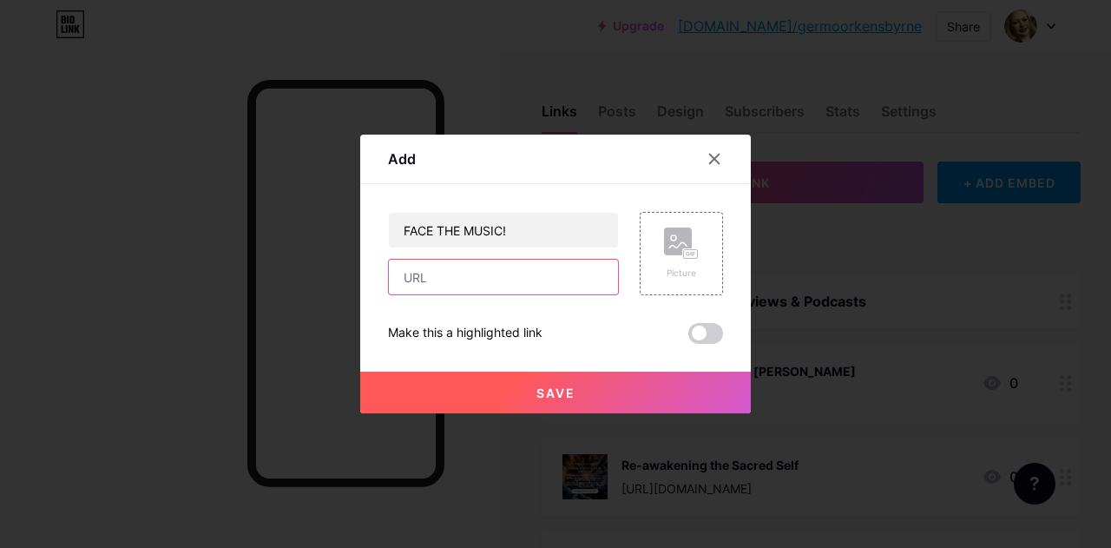
click at [496, 278] on input "text" at bounding box center [503, 277] width 229 height 35
paste input "[URL][DOMAIN_NAME]"
type input "[URL][DOMAIN_NAME]"
click at [680, 265] on div "Picture" at bounding box center [681, 253] width 35 height 52
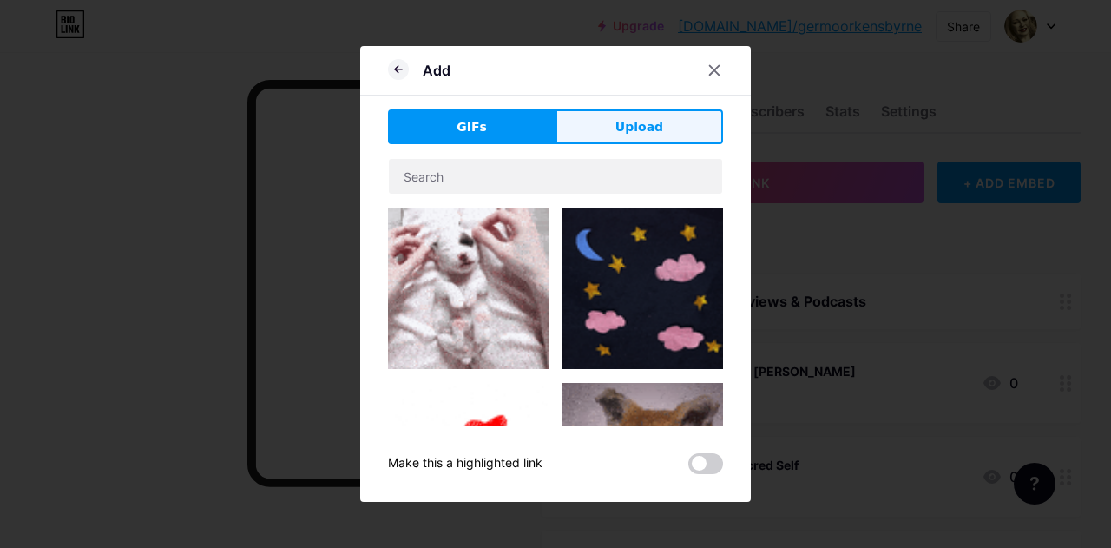
click at [660, 136] on button "Upload" at bounding box center [639, 126] width 168 height 35
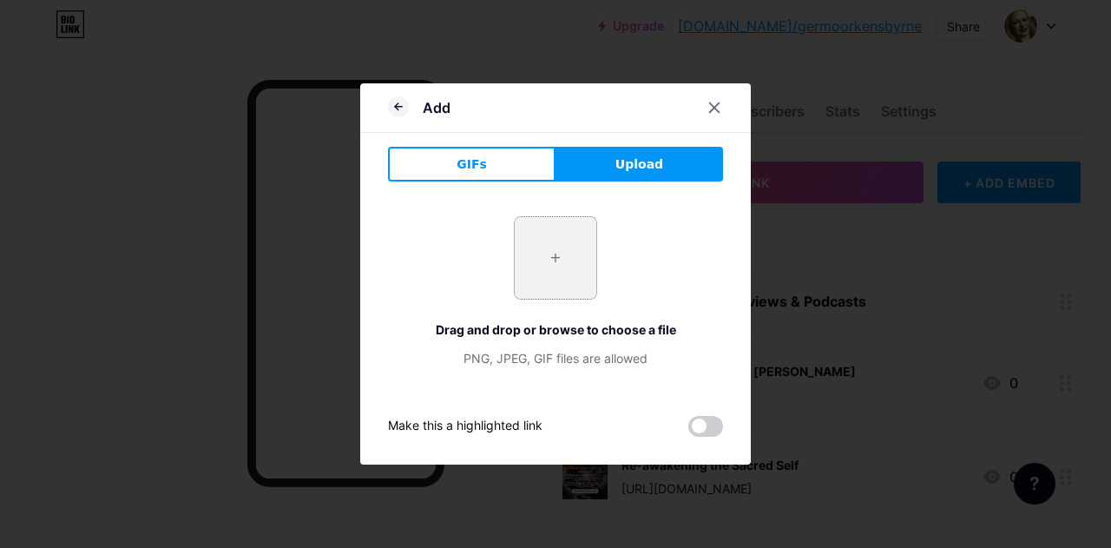
click at [562, 267] on input "file" at bounding box center [556, 258] width 82 height 82
type input "C:\fakepath\Face the Music 2.jpg"
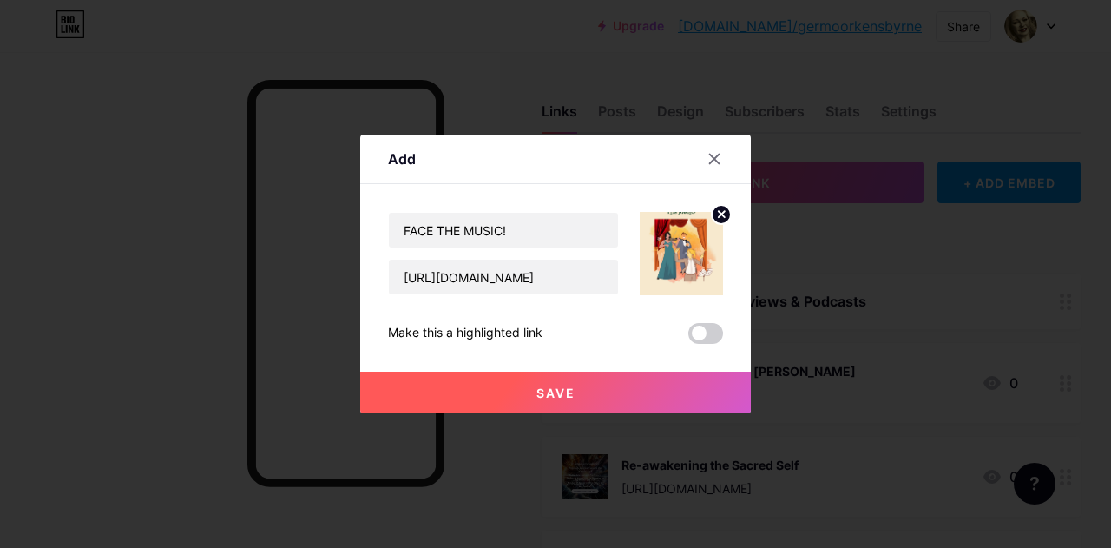
click at [545, 385] on span "Save" at bounding box center [555, 392] width 39 height 15
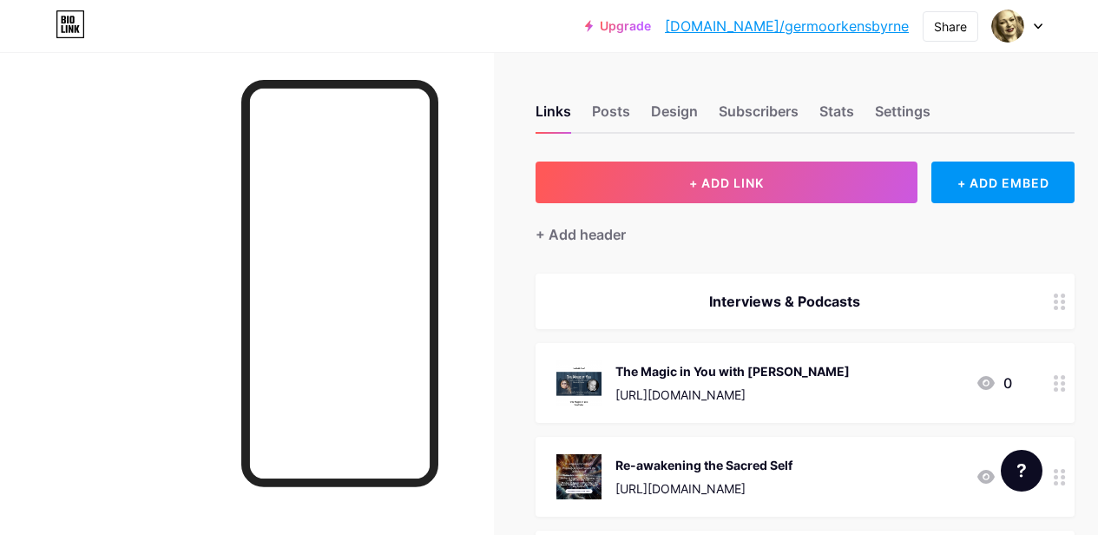
click at [651, 24] on link "Upgrade" at bounding box center [618, 26] width 66 height 14
